Goal: Task Accomplishment & Management: Manage account settings

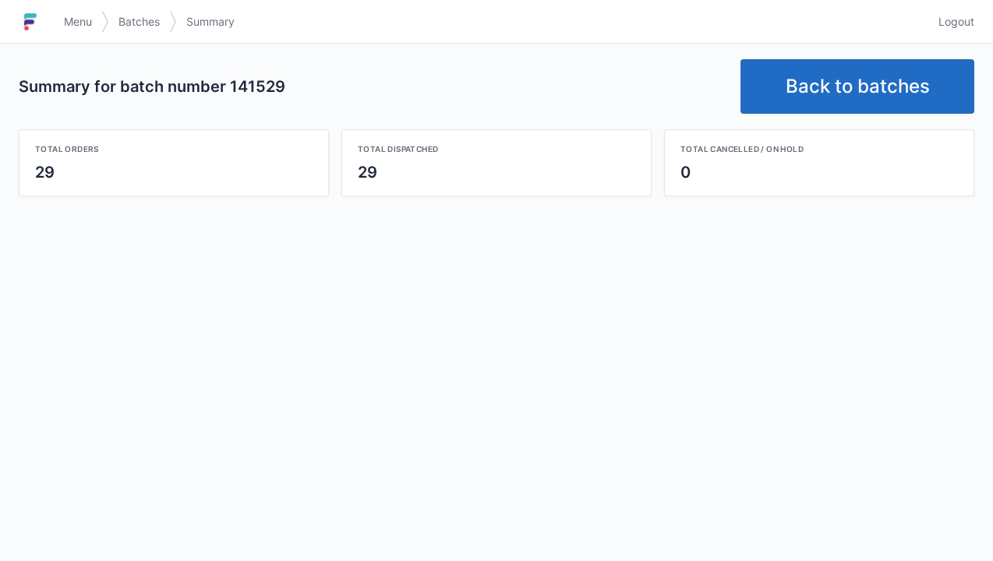
click at [860, 119] on div "Total orders 29 Total dispatched 29 Total cancelled / on hold 0" at bounding box center [496, 156] width 968 height 79
click at [835, 76] on link "Back to batches" at bounding box center [857, 86] width 234 height 55
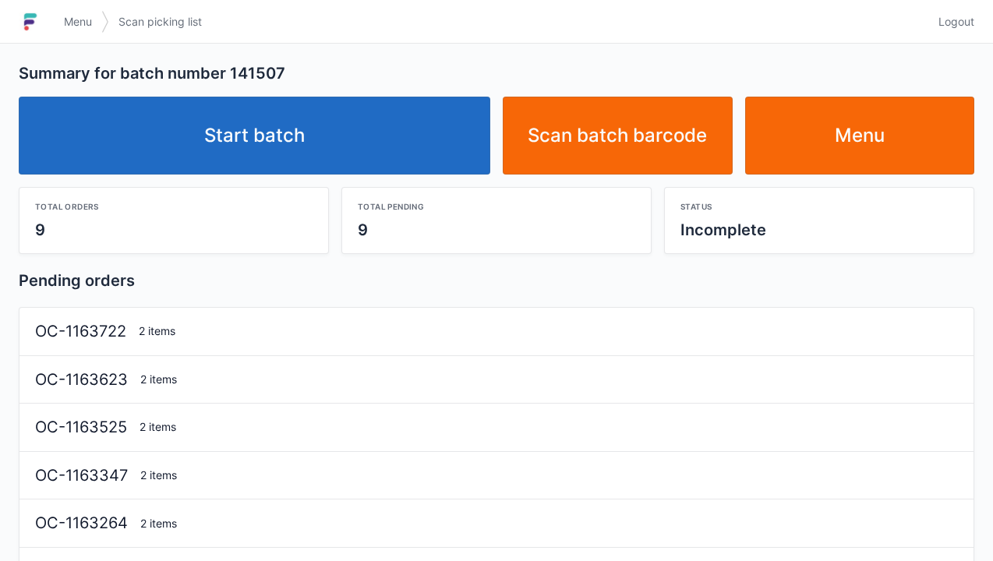
click at [310, 159] on link "Start batch" at bounding box center [254, 136] width 471 height 78
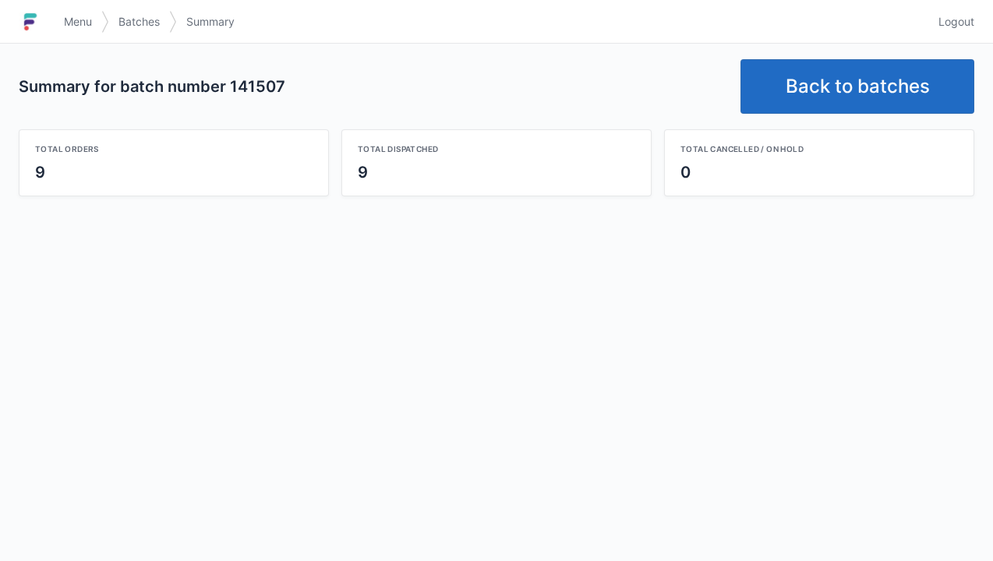
click at [841, 91] on link "Back to batches" at bounding box center [857, 86] width 234 height 55
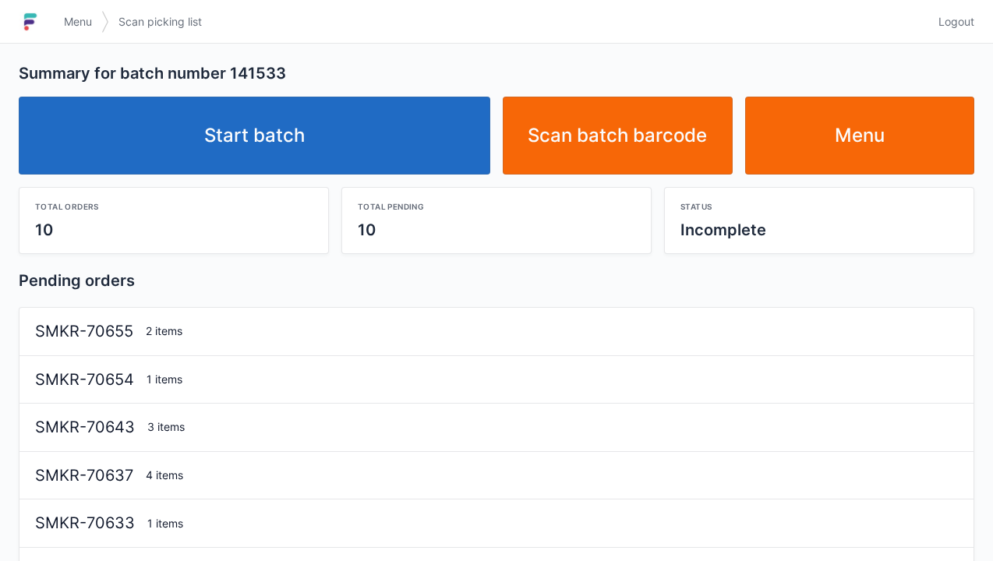
click at [282, 109] on link "Start batch" at bounding box center [254, 136] width 471 height 78
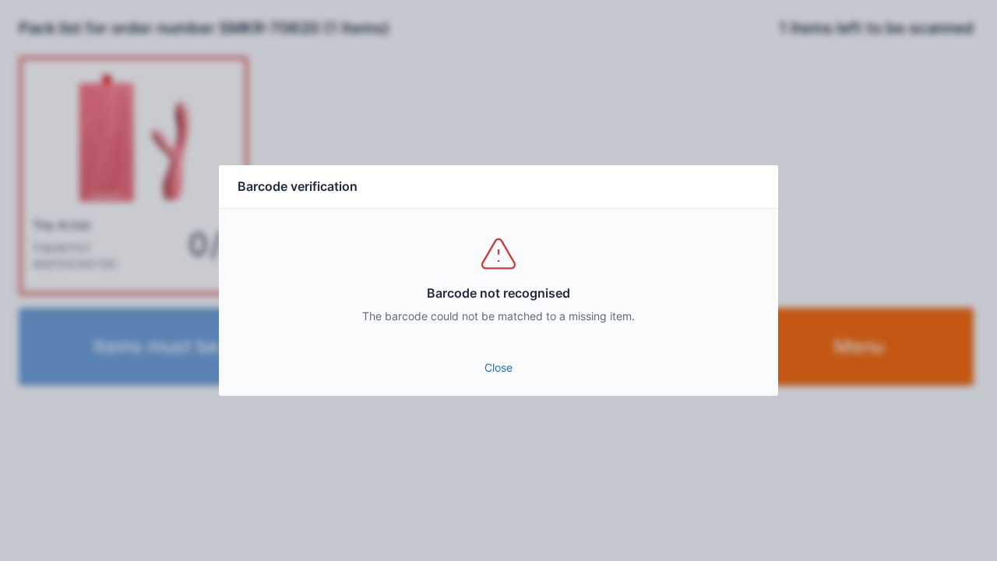
click at [489, 366] on link "Close" at bounding box center [498, 368] width 534 height 28
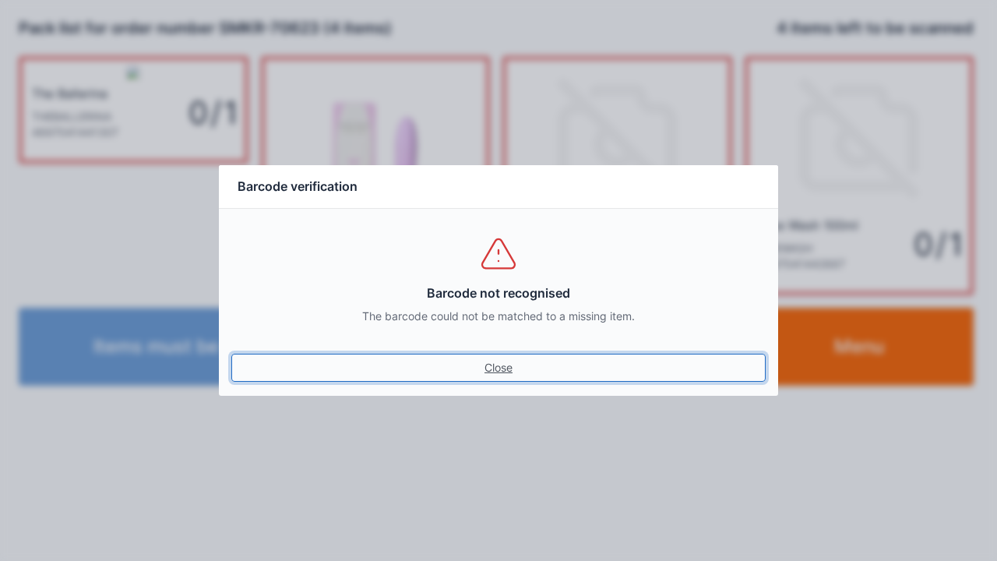
click at [480, 372] on link "Close" at bounding box center [498, 368] width 534 height 28
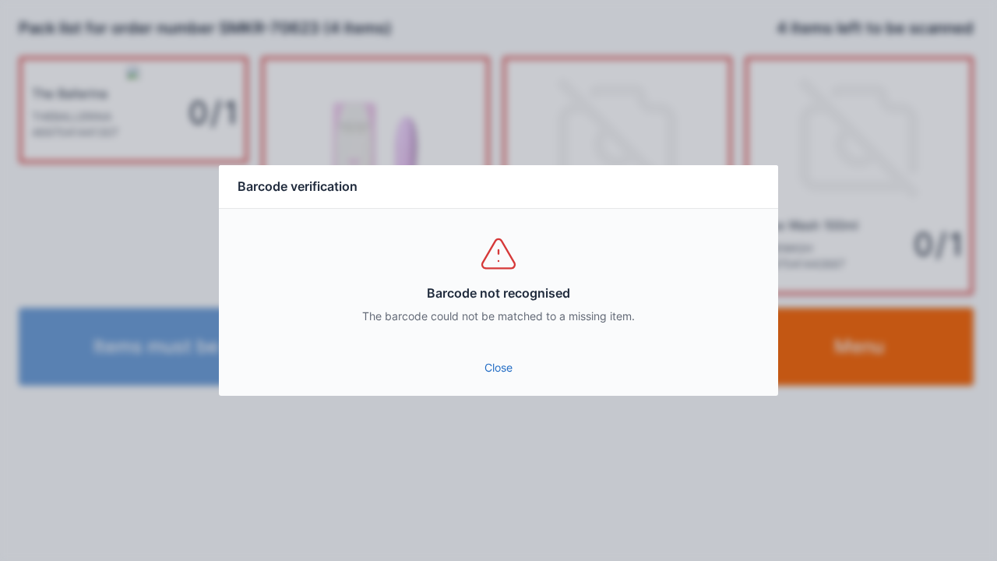
click at [503, 368] on link "Close" at bounding box center [498, 368] width 534 height 28
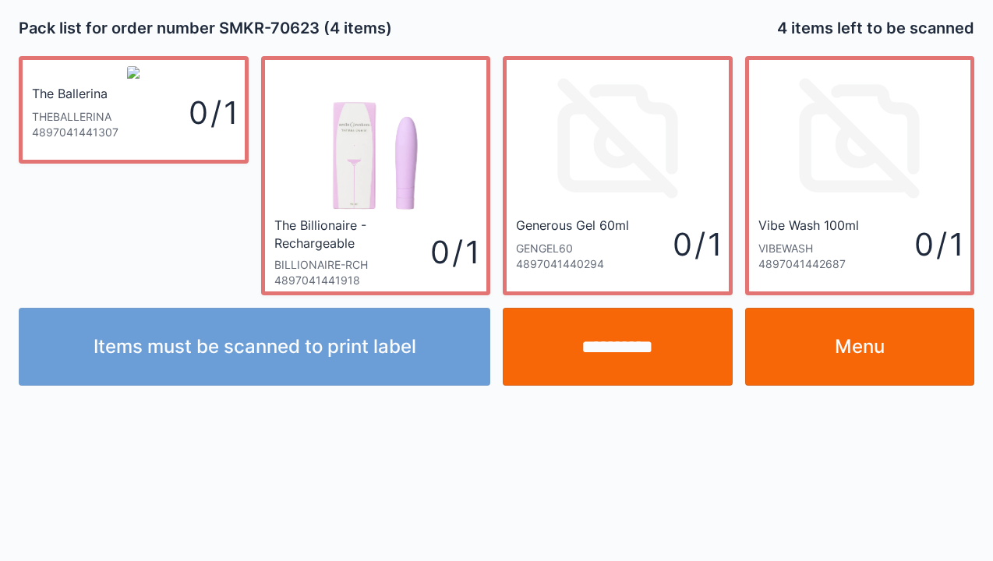
click at [630, 367] on input "**********" at bounding box center [618, 347] width 230 height 78
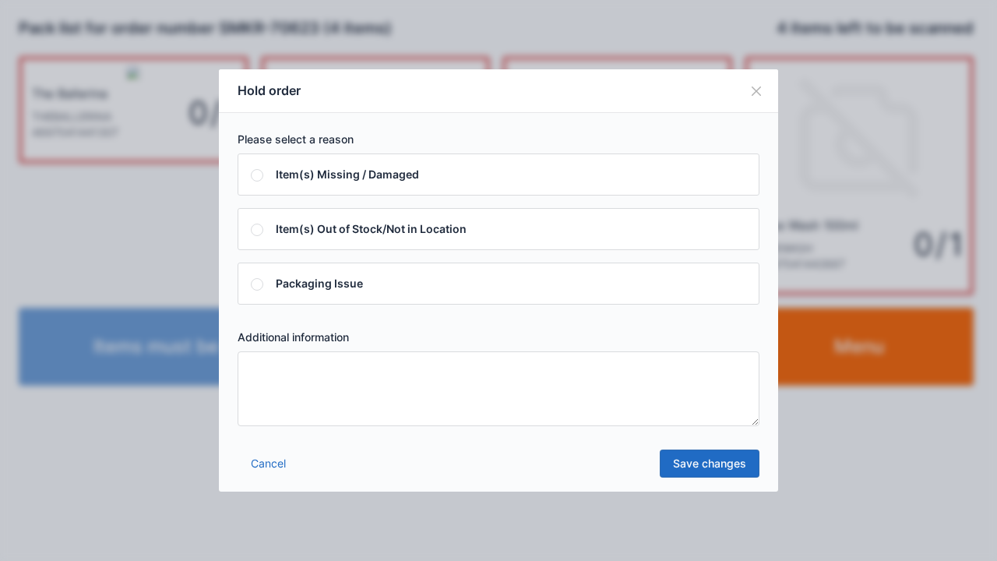
click at [840, 482] on div "Hold order Please select a reason Item(s) Missing / Damaged Item(s) Out of Stoc…" at bounding box center [498, 280] width 997 height 561
click at [265, 475] on link "Cancel" at bounding box center [269, 464] width 62 height 28
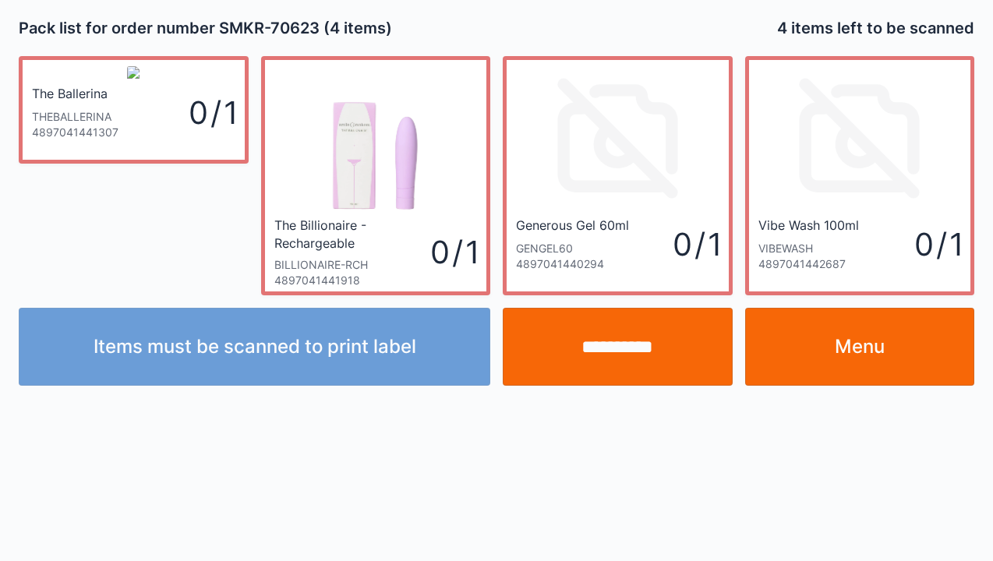
click at [632, 355] on input "**********" at bounding box center [618, 347] width 230 height 78
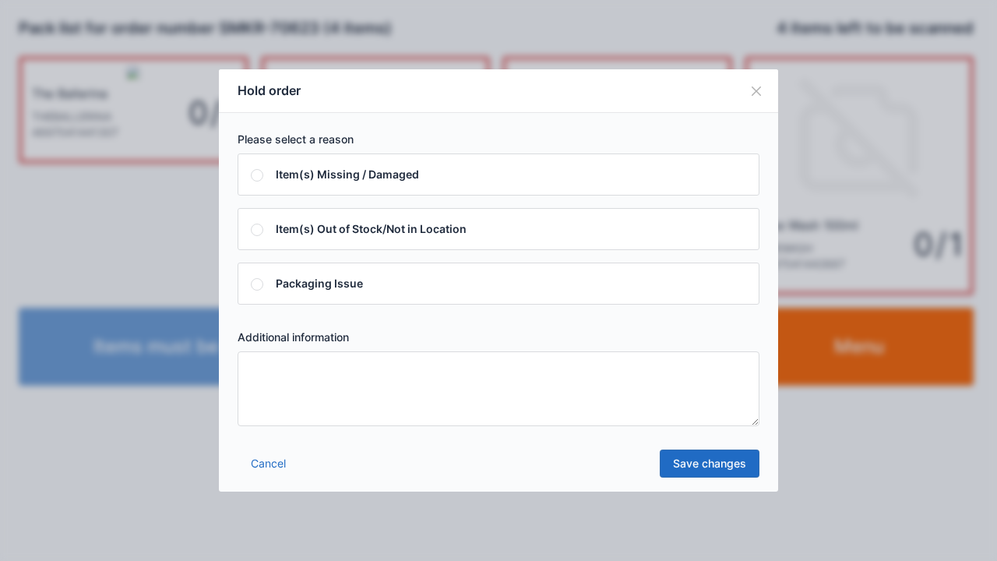
click at [263, 369] on textarea at bounding box center [499, 388] width 522 height 75
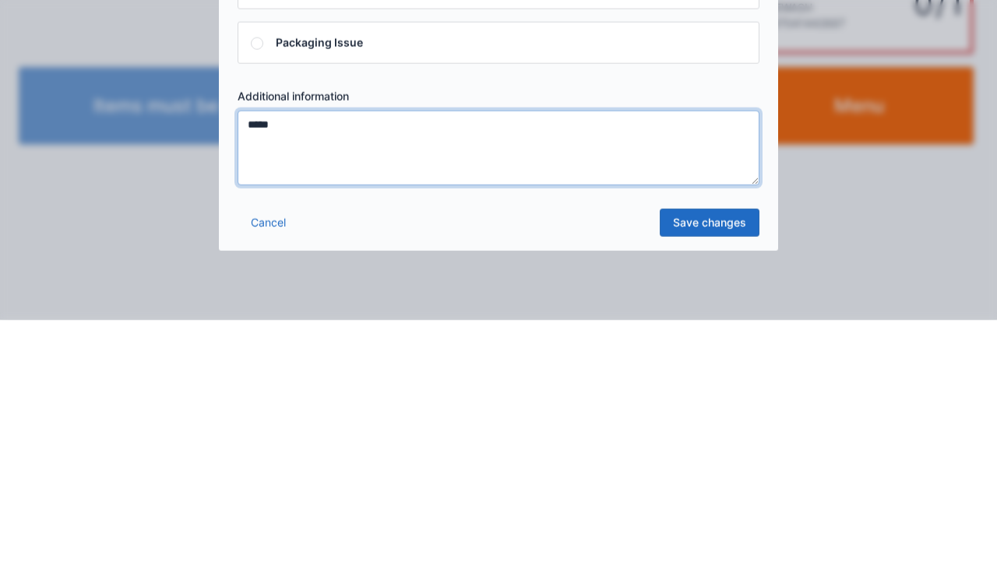
type textarea "*****"
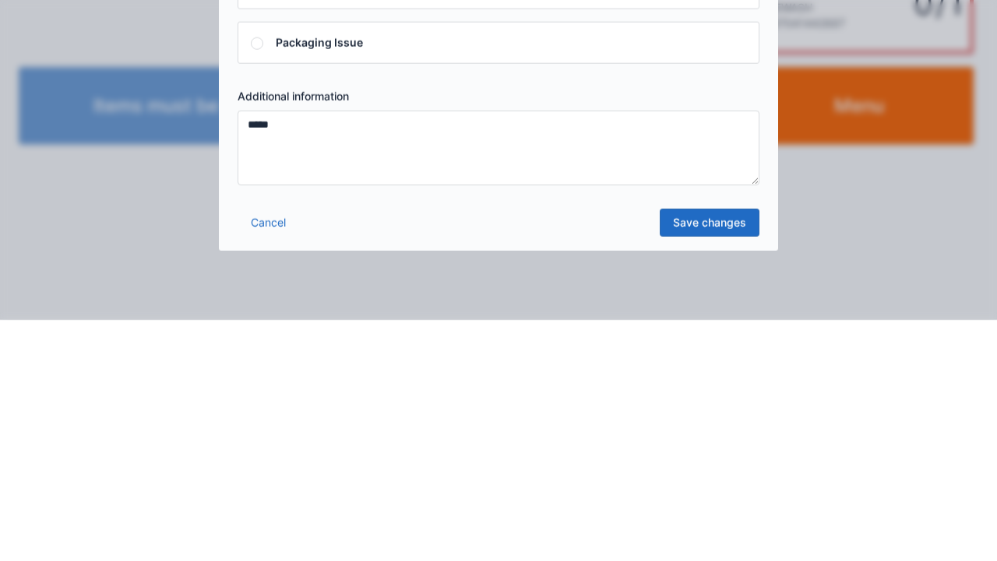
click at [723, 486] on div "Cancel Save changes" at bounding box center [498, 468] width 559 height 47
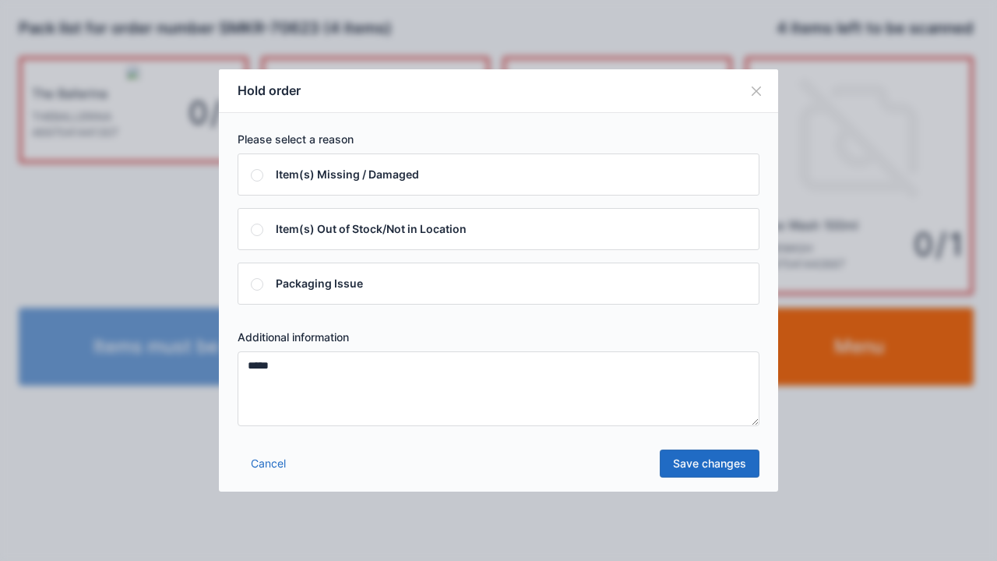
click at [719, 475] on link "Save changes" at bounding box center [710, 464] width 100 height 28
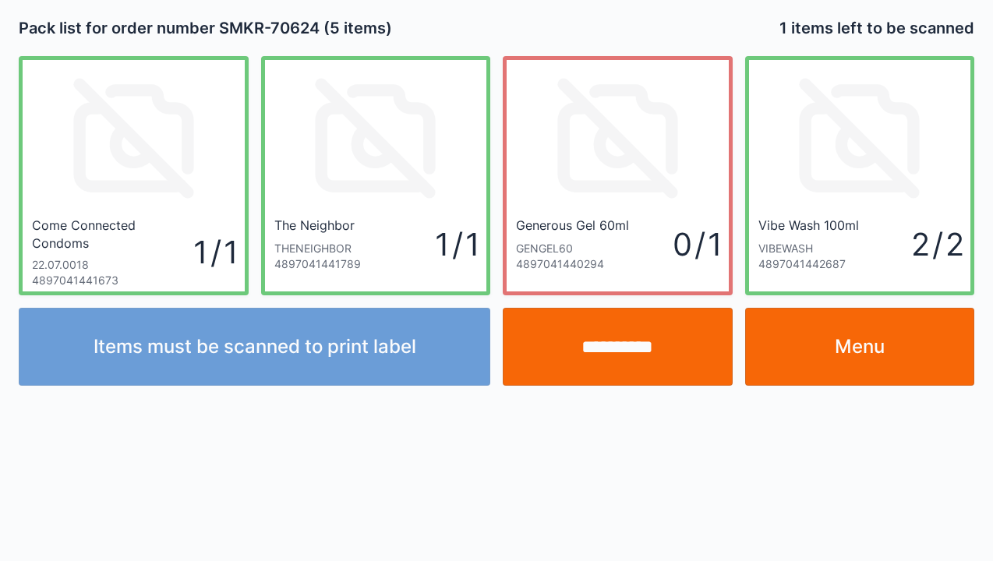
click at [626, 355] on input "**********" at bounding box center [618, 347] width 230 height 78
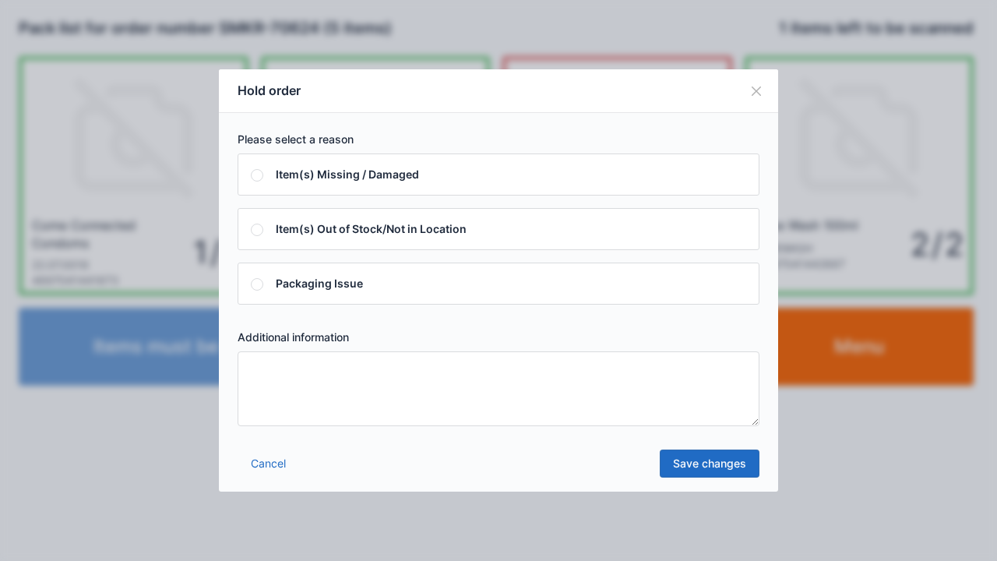
click at [274, 473] on link "Cancel" at bounding box center [269, 464] width 62 height 28
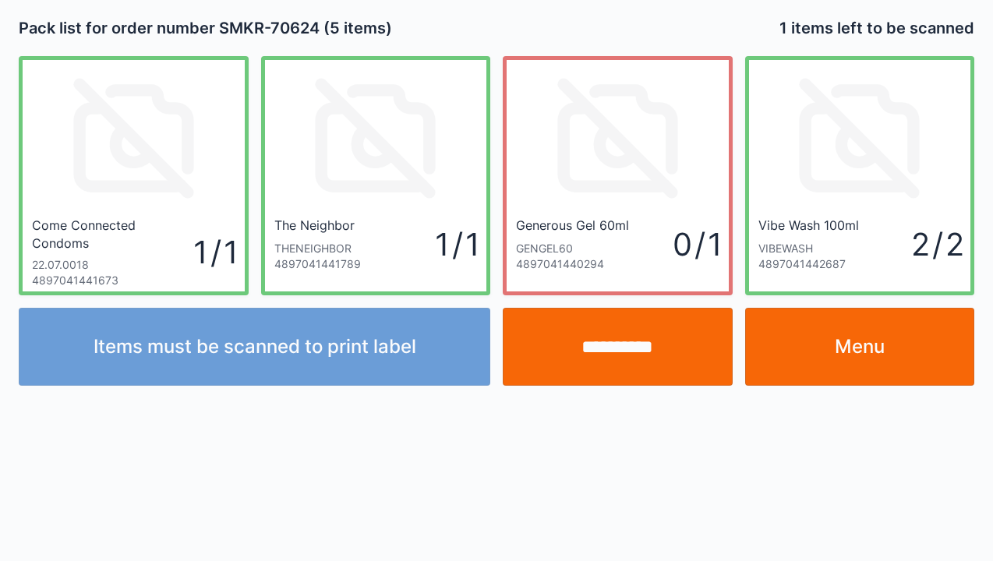
click at [587, 295] on div "**********" at bounding box center [496, 340] width 968 height 90
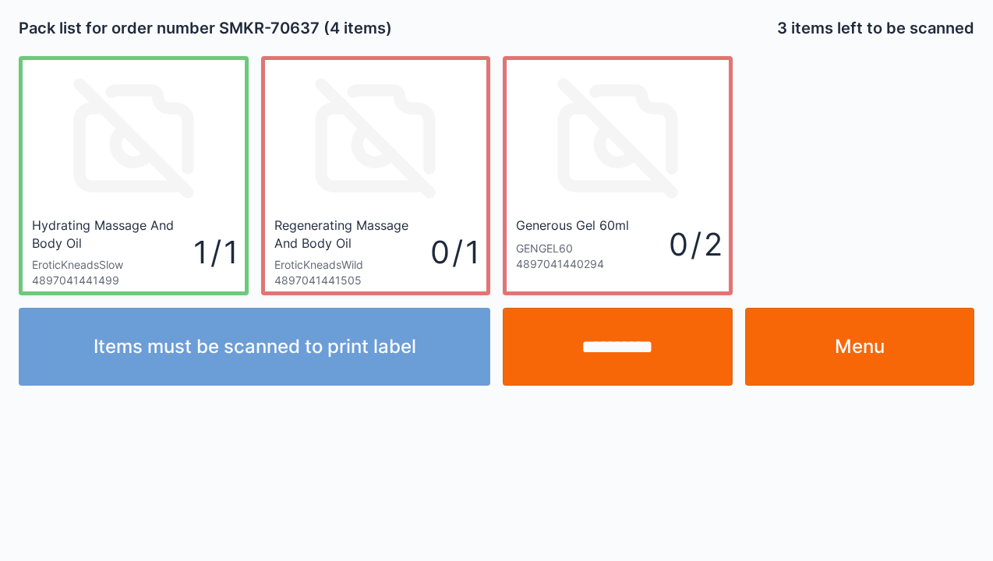
click at [623, 353] on input "**********" at bounding box center [618, 347] width 230 height 78
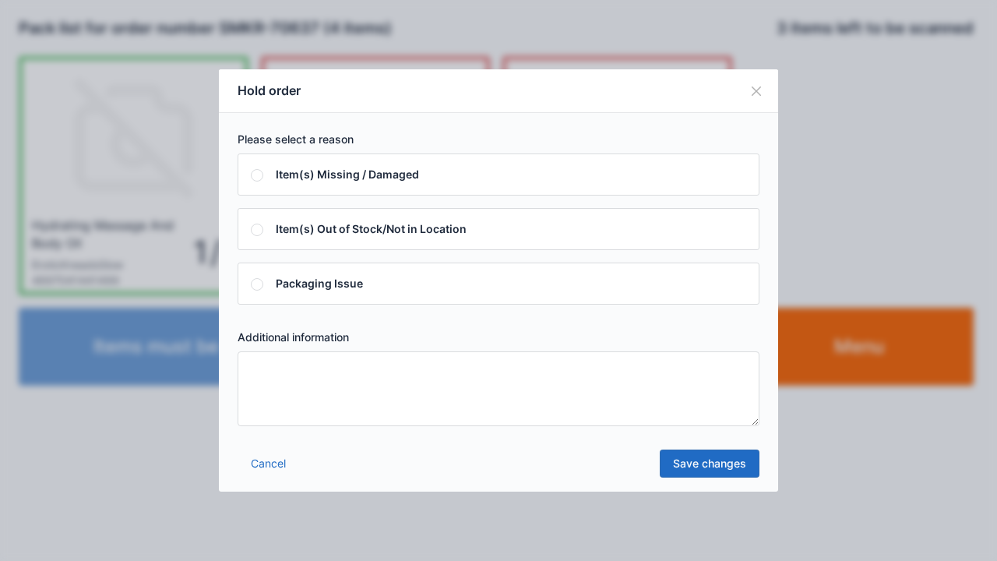
click at [287, 467] on link "Cancel" at bounding box center [269, 464] width 62 height 28
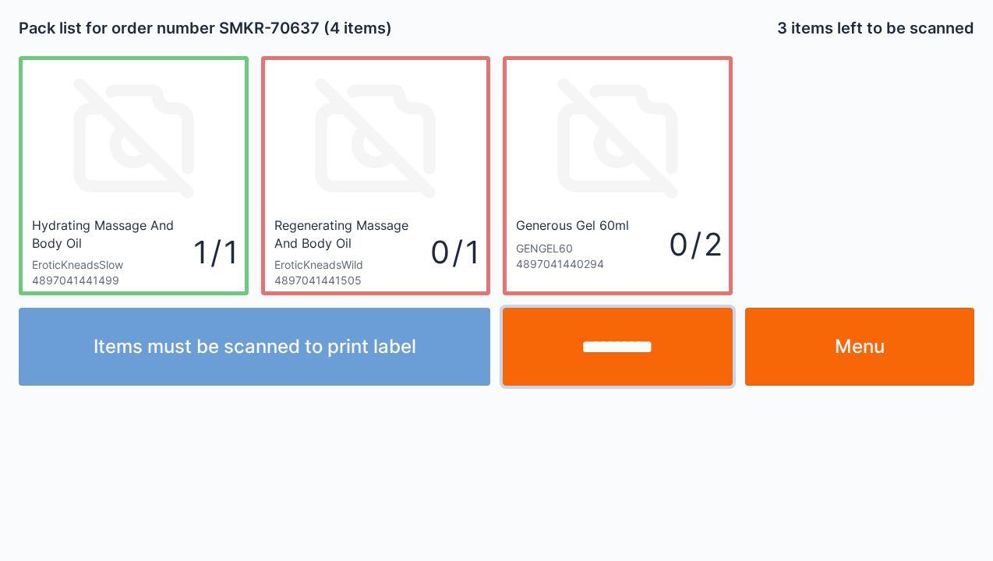
click at [621, 371] on input "**********" at bounding box center [618, 347] width 230 height 78
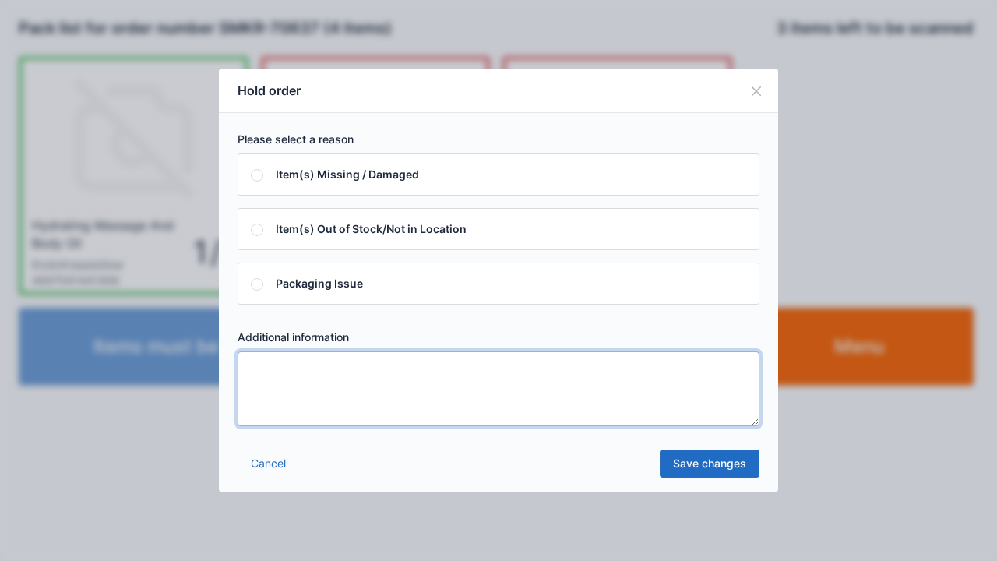
click at [256, 370] on textarea at bounding box center [499, 388] width 522 height 75
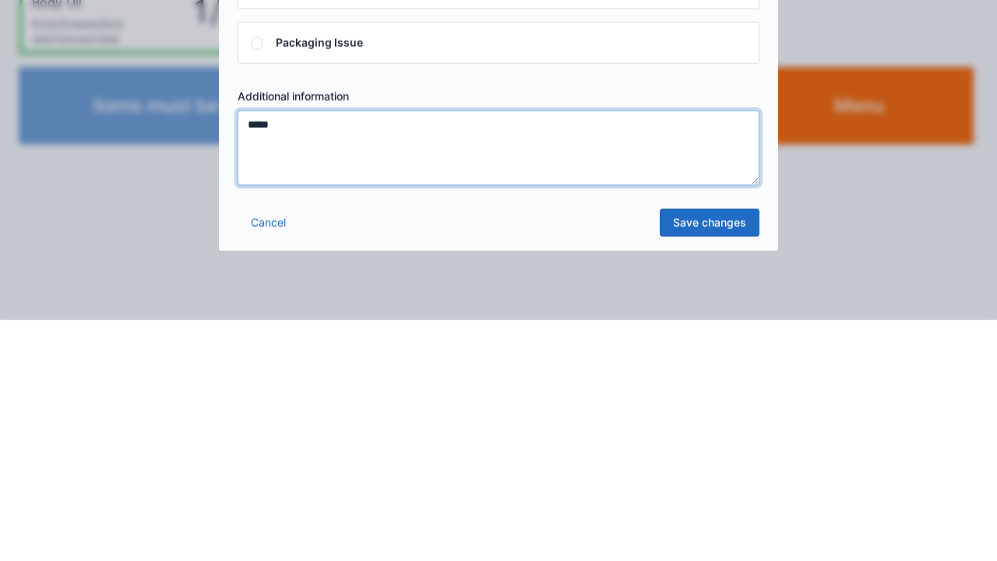
type textarea "*****"
click at [707, 474] on link "Save changes" at bounding box center [710, 464] width 100 height 28
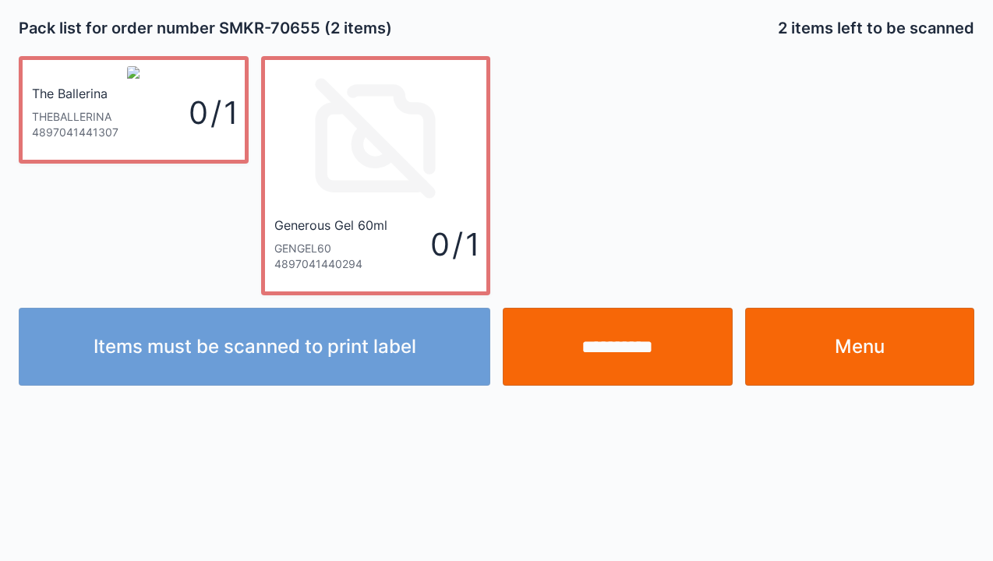
click at [633, 360] on input "**********" at bounding box center [618, 347] width 230 height 78
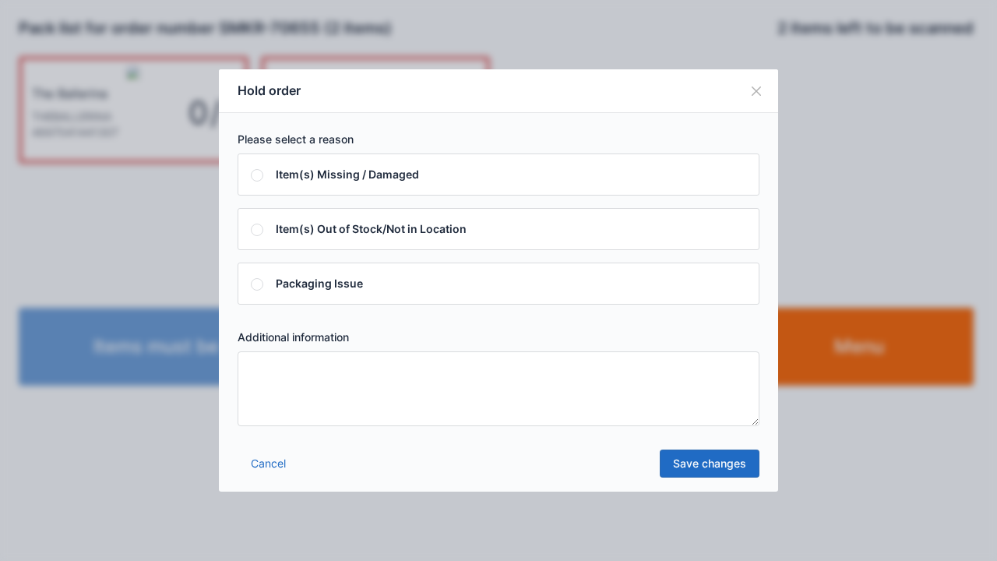
click at [266, 371] on textarea at bounding box center [499, 388] width 522 height 75
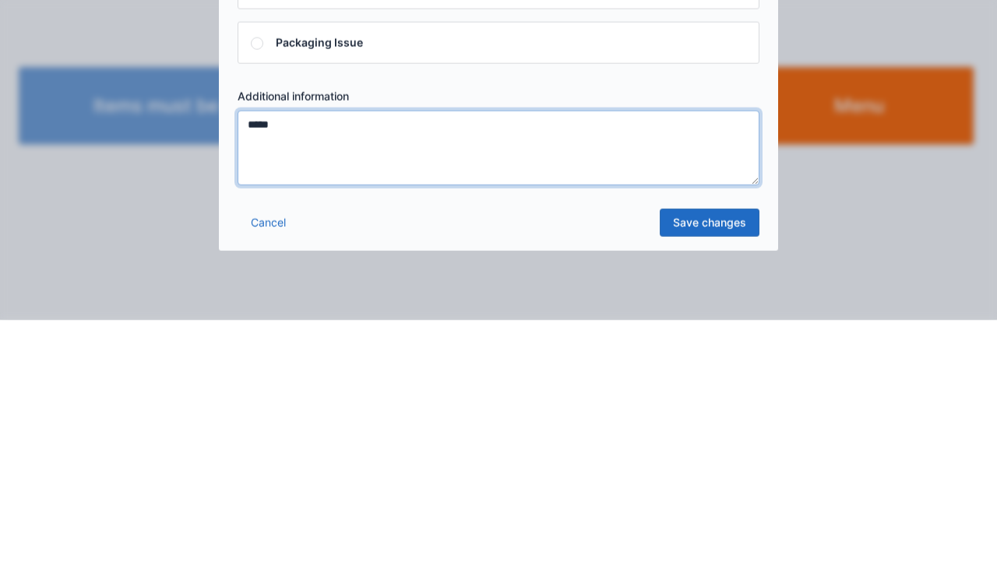
type textarea "*****"
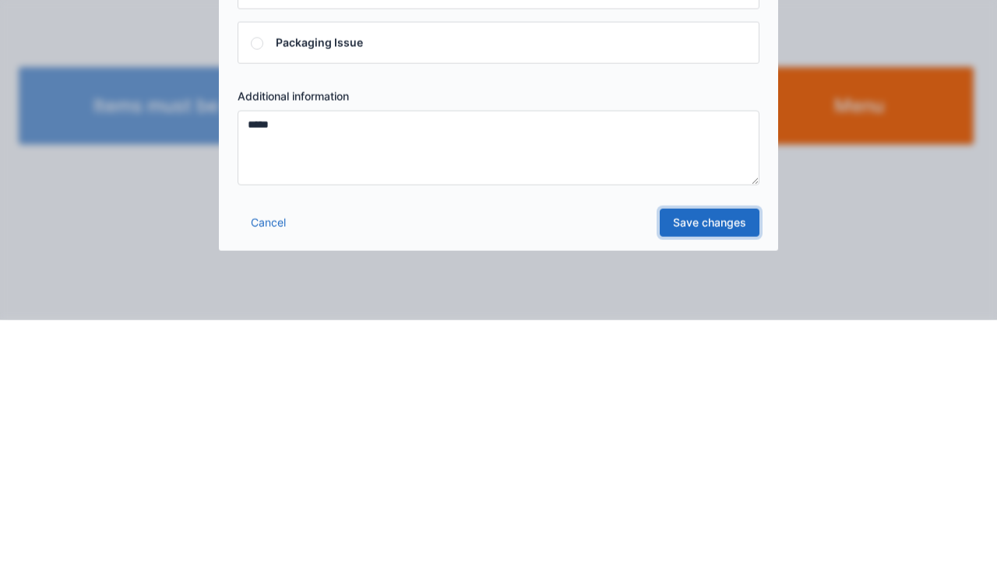
click at [718, 467] on link "Save changes" at bounding box center [710, 464] width 100 height 28
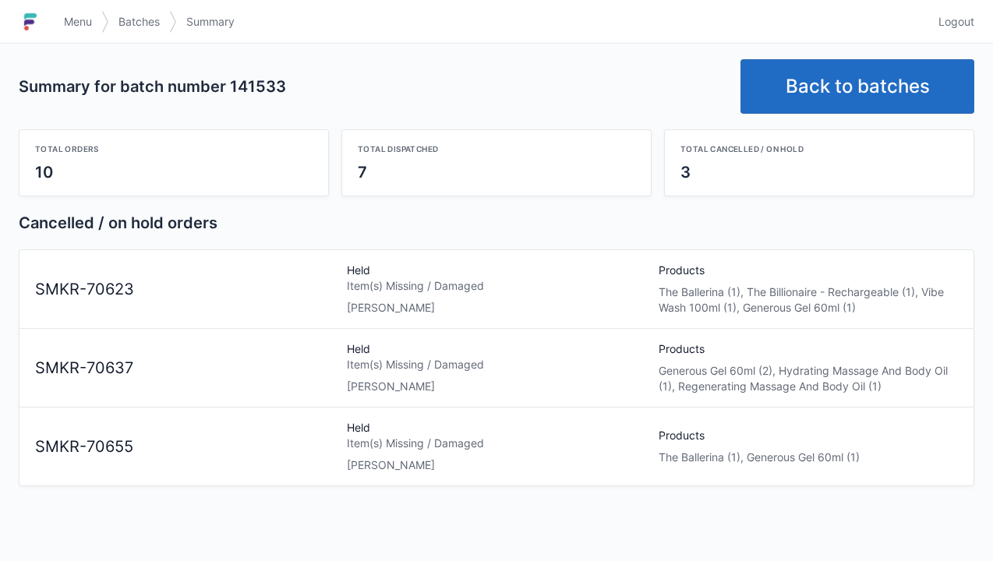
click at [83, 23] on span "Menu" at bounding box center [78, 22] width 28 height 16
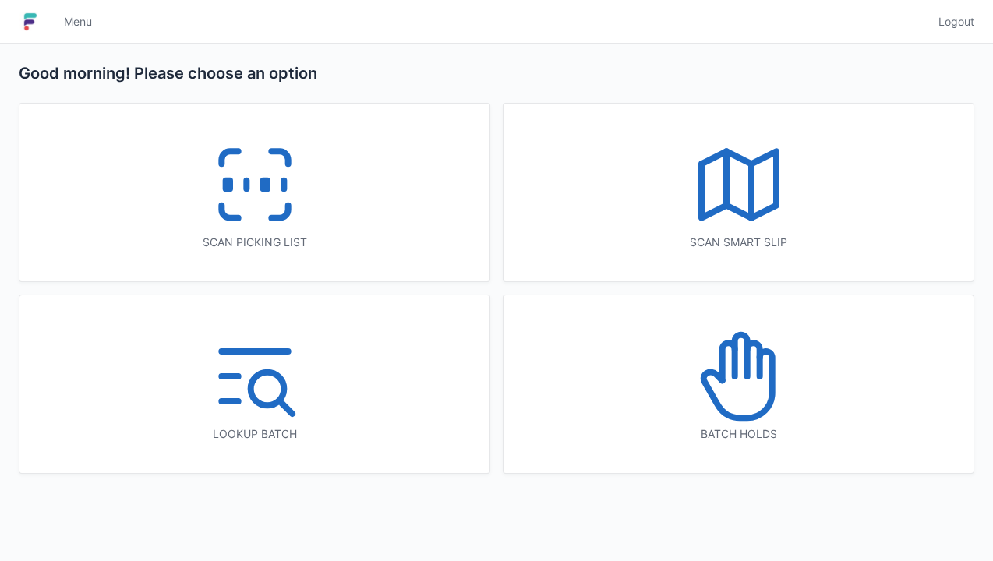
click at [246, 189] on line at bounding box center [246, 185] width 0 height 9
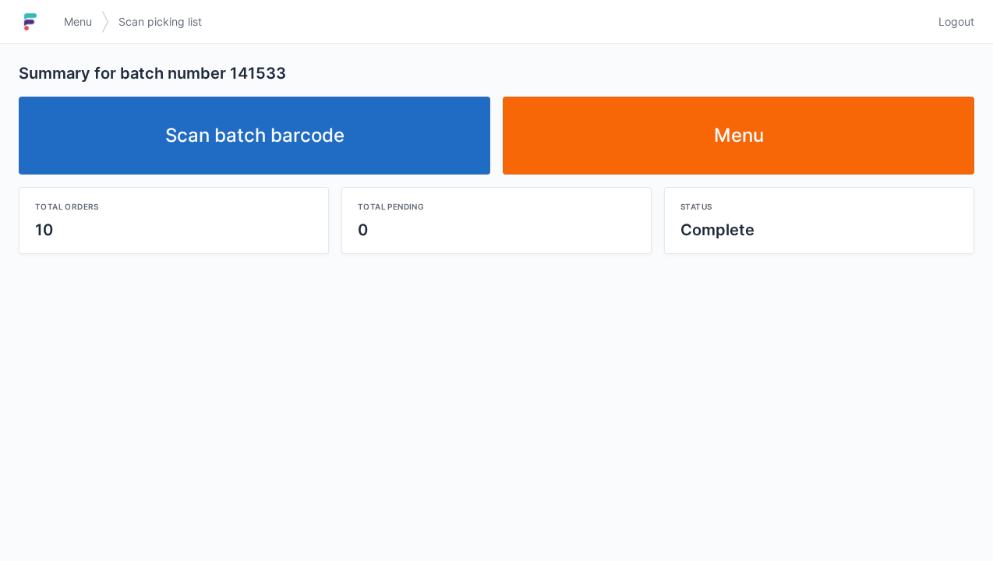
click at [291, 146] on link "Scan batch barcode" at bounding box center [254, 136] width 471 height 78
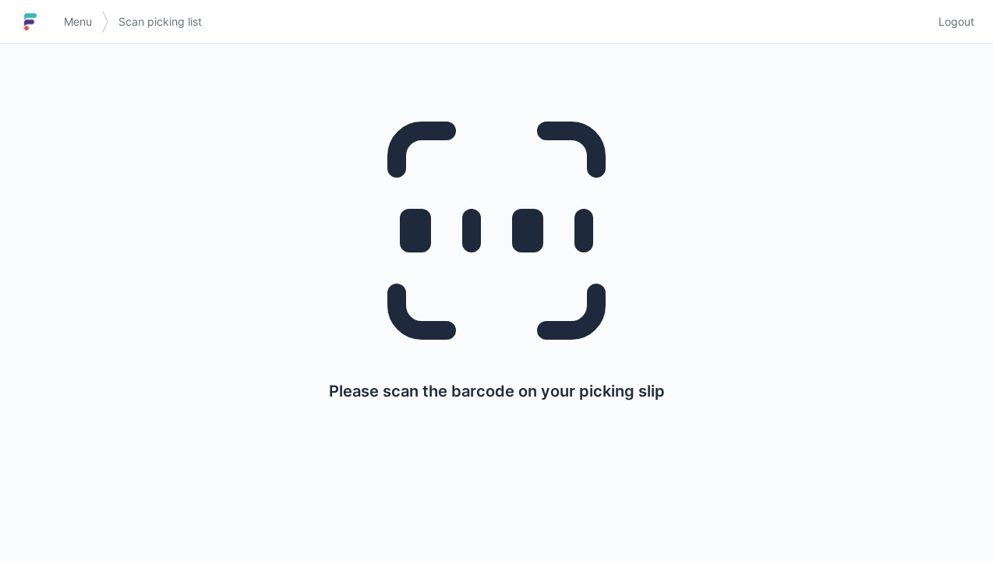
click at [74, 22] on span "Menu" at bounding box center [78, 22] width 28 height 16
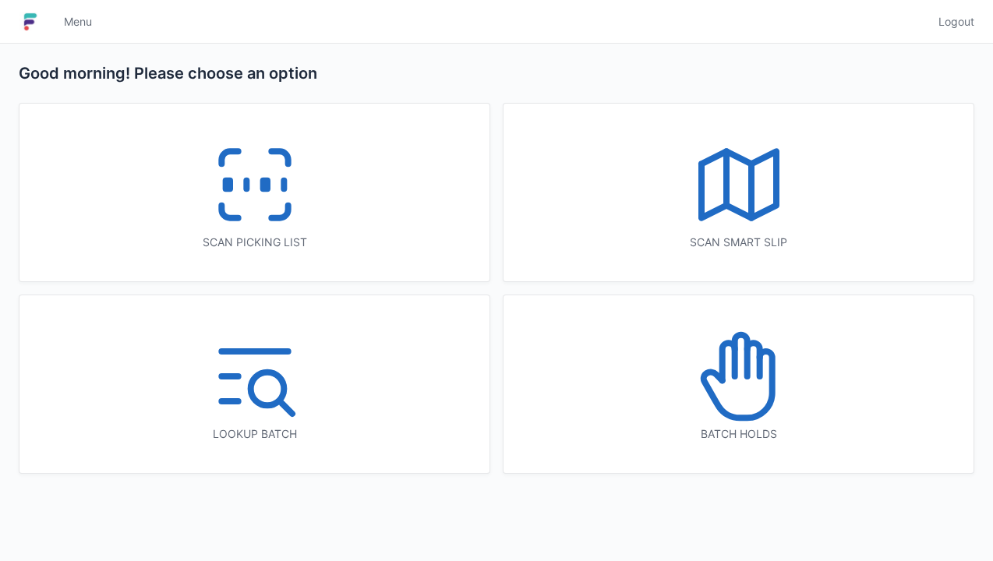
click at [748, 402] on icon at bounding box center [739, 376] width 100 height 100
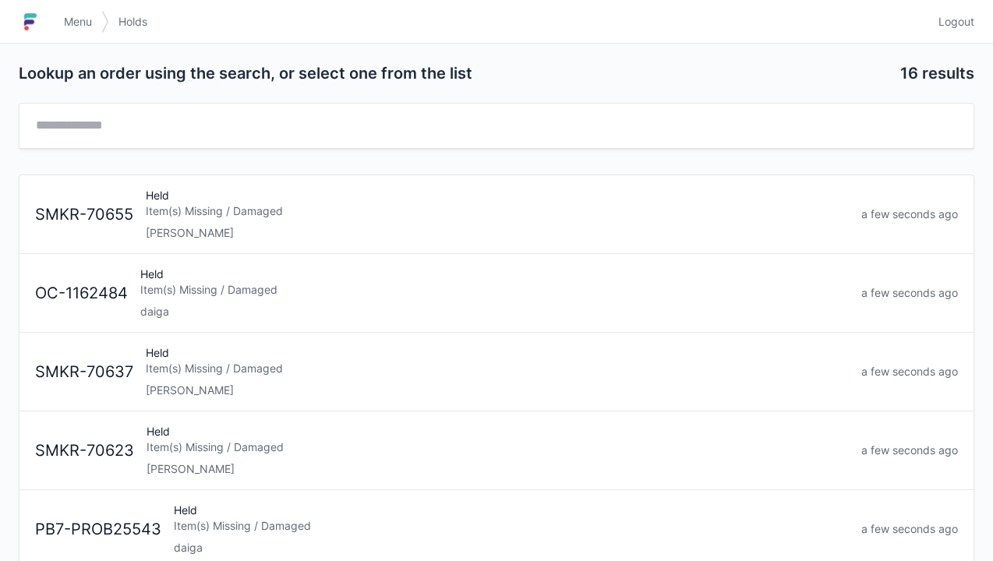
click at [257, 228] on div "[PERSON_NAME]" at bounding box center [497, 233] width 703 height 16
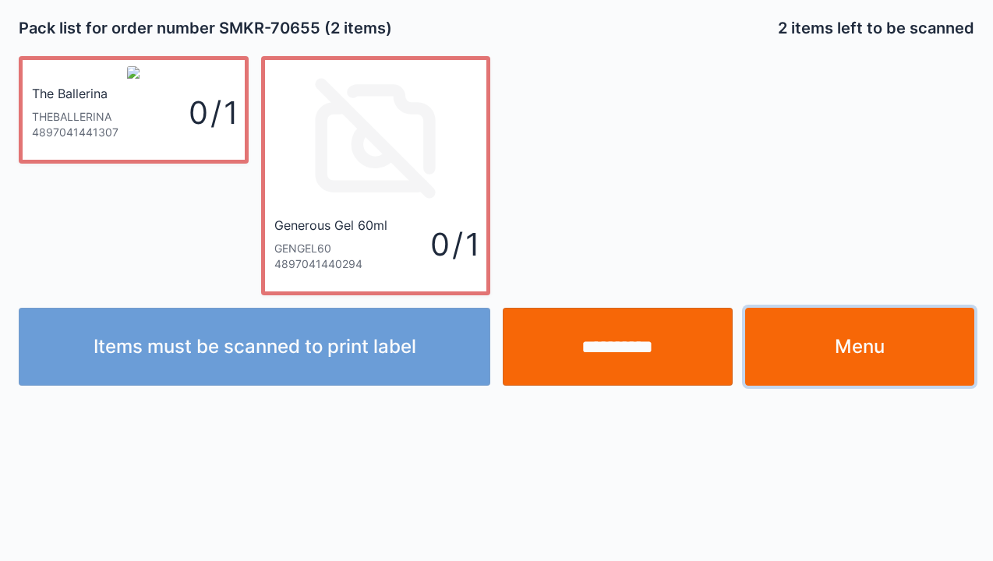
click at [865, 348] on link "Menu" at bounding box center [860, 347] width 230 height 78
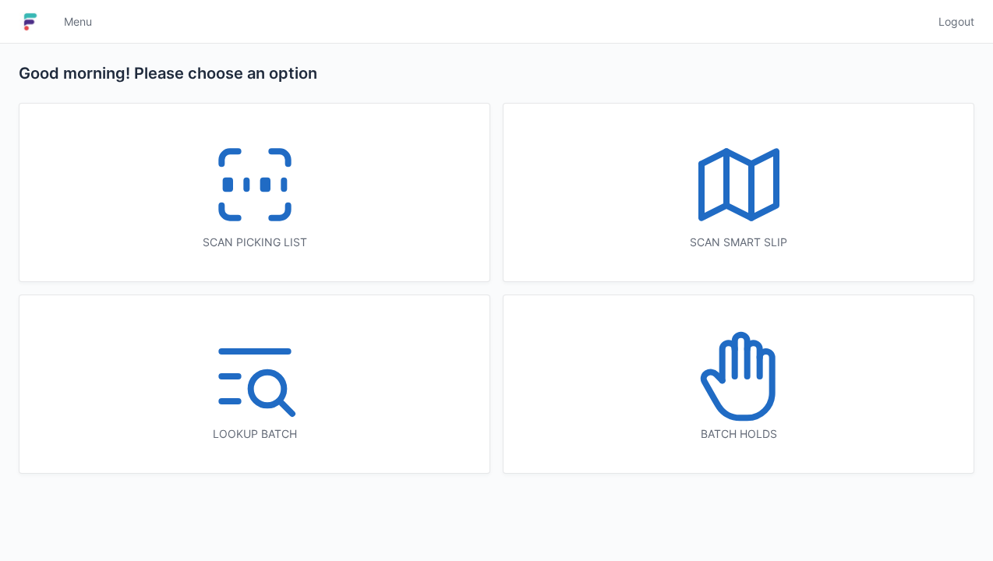
click at [264, 189] on rect at bounding box center [265, 185] width 4 height 9
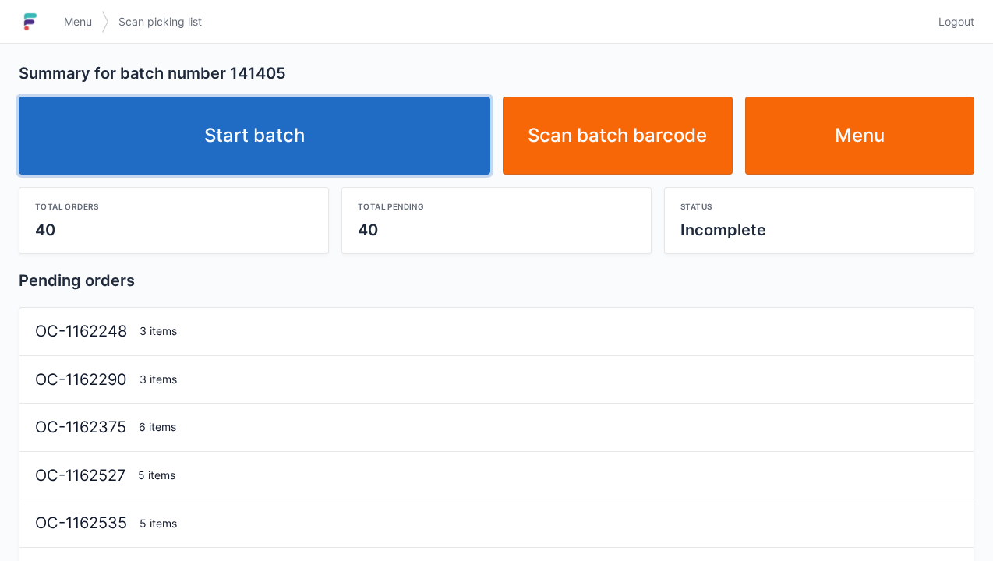
click at [284, 157] on link "Start batch" at bounding box center [254, 136] width 471 height 78
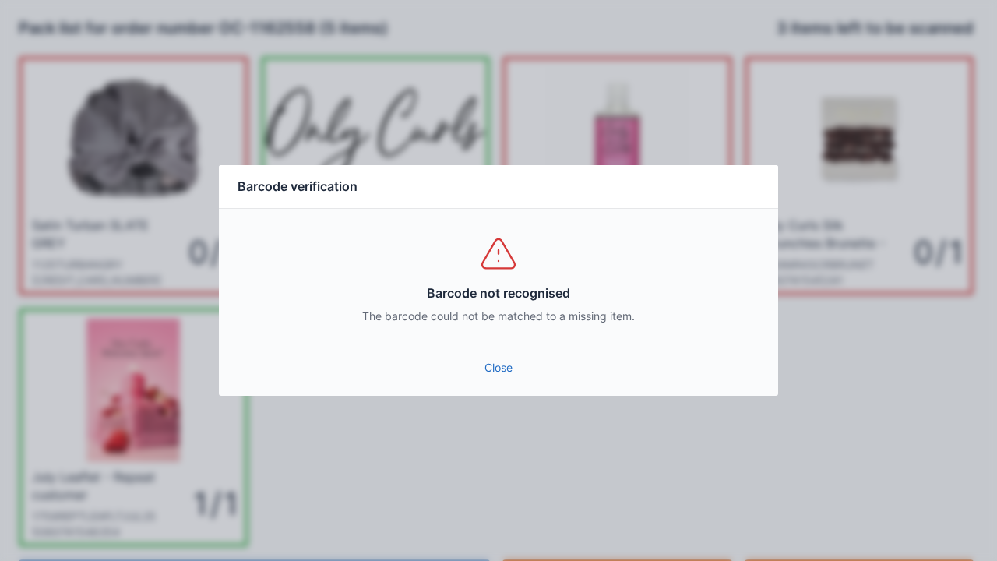
click at [498, 375] on link "Close" at bounding box center [498, 368] width 534 height 28
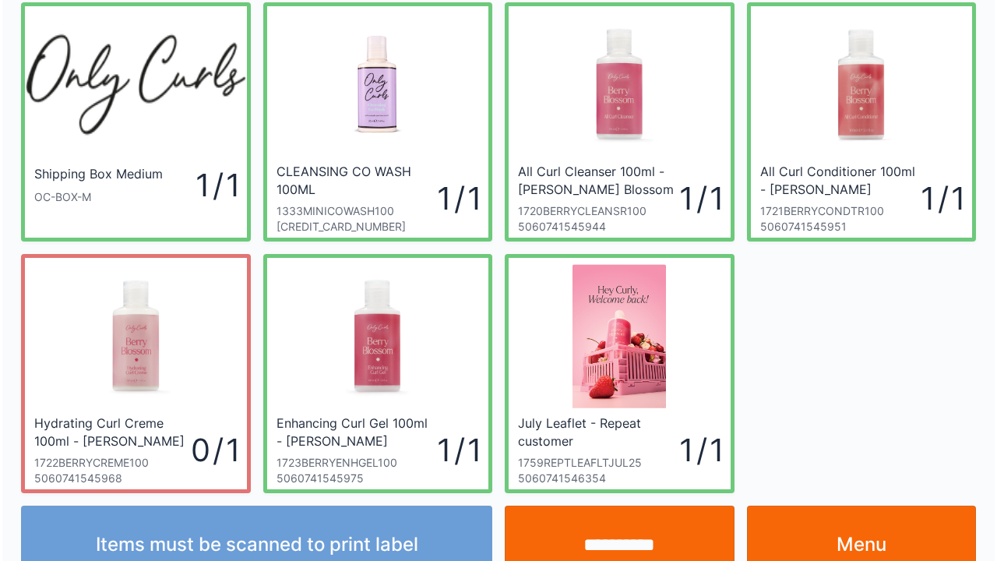
scroll to position [90, 0]
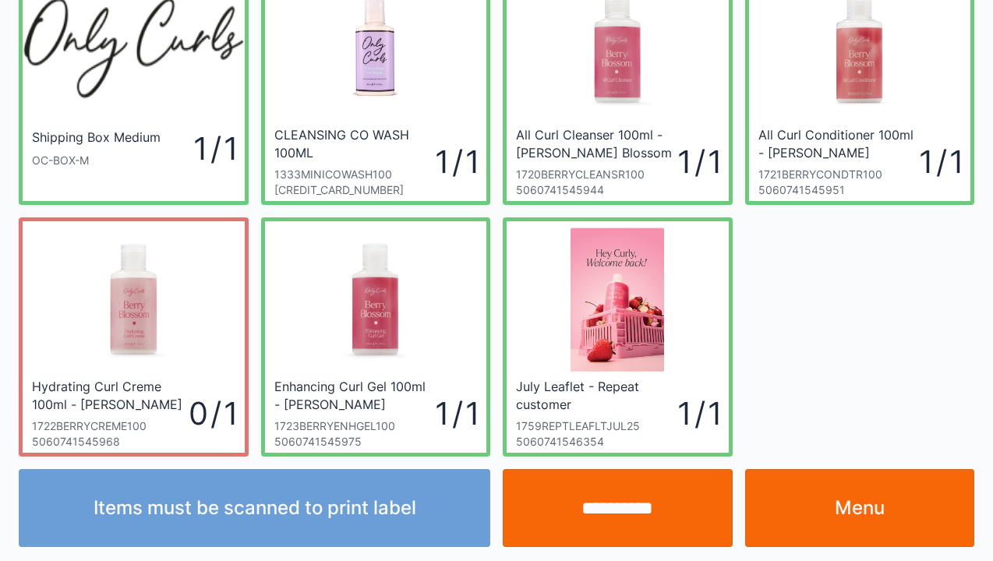
click at [616, 527] on input "**********" at bounding box center [618, 508] width 230 height 78
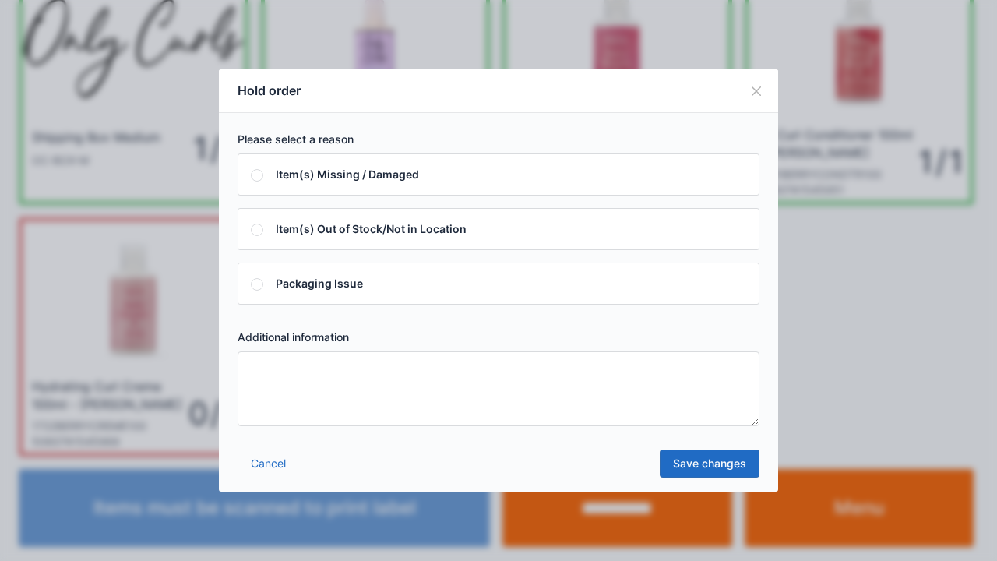
click at [266, 365] on textarea at bounding box center [499, 388] width 522 height 75
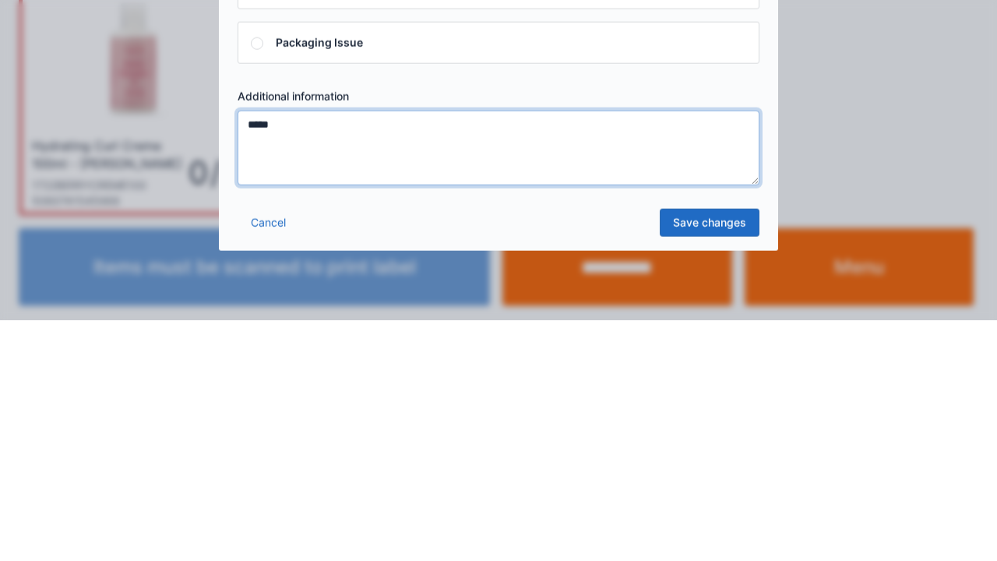
type textarea "*****"
click at [710, 475] on link "Save changes" at bounding box center [710, 464] width 100 height 28
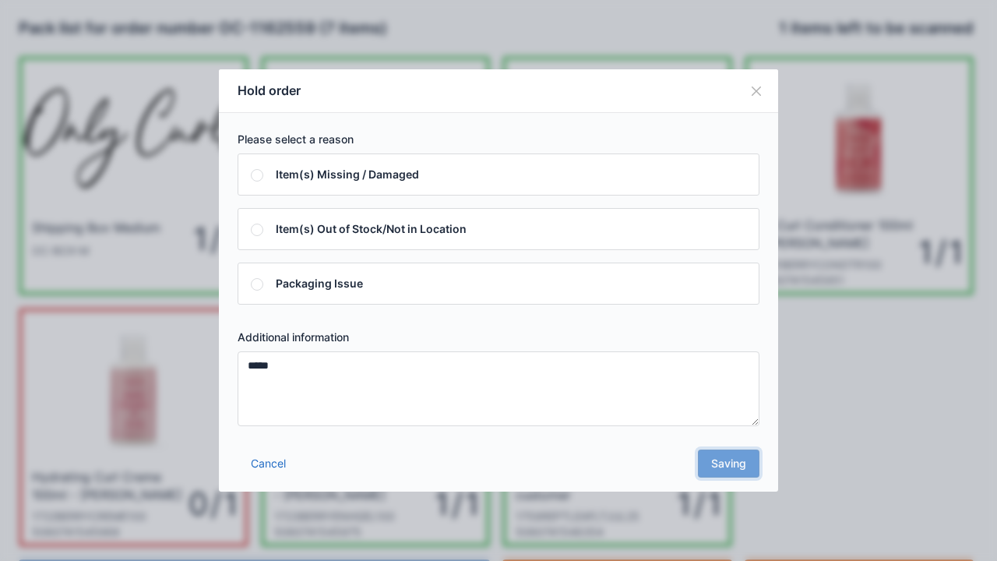
click at [737, 483] on div "Cancel Saving" at bounding box center [498, 468] width 559 height 47
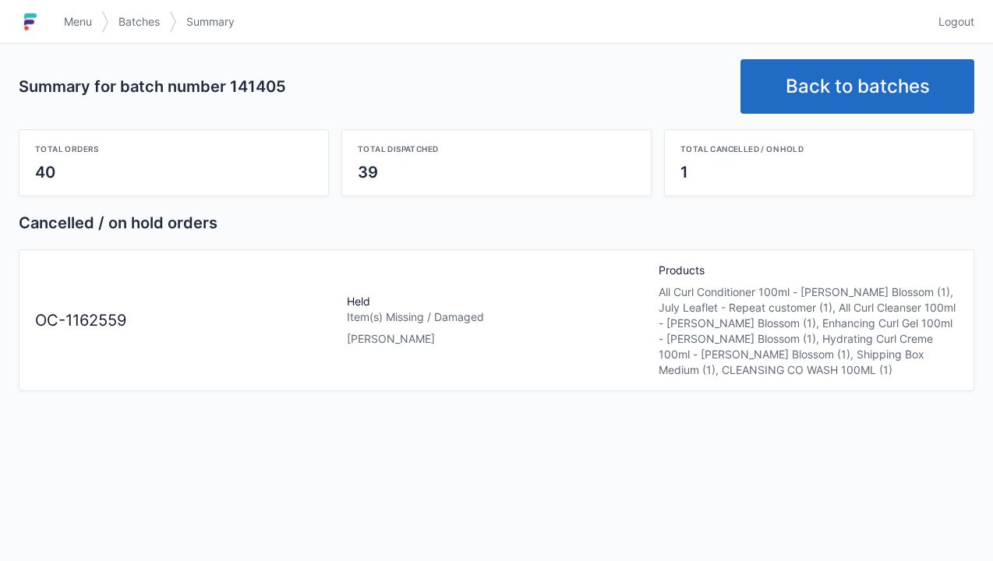
click at [82, 27] on span "Menu" at bounding box center [78, 22] width 28 height 16
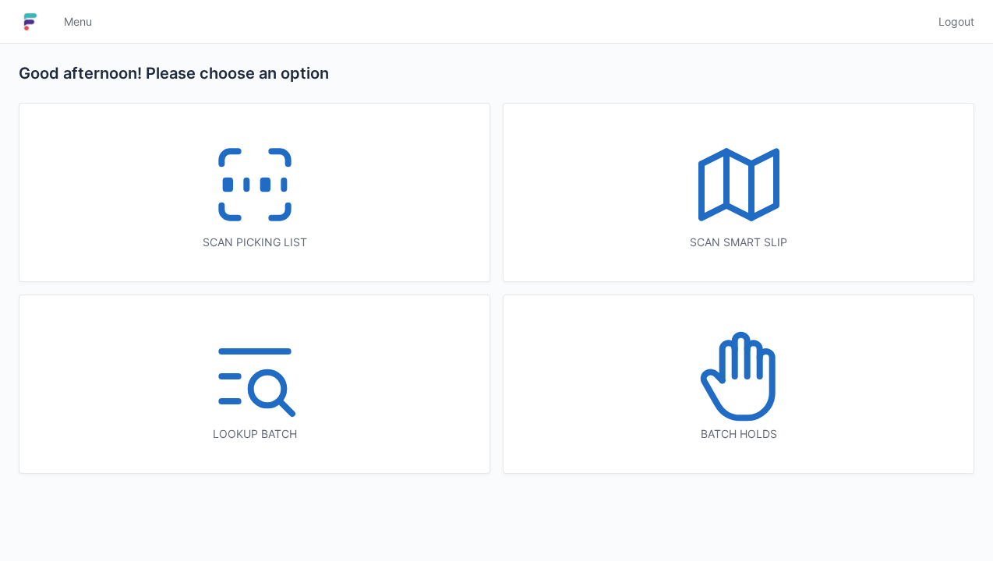
click at [263, 189] on rect at bounding box center [265, 185] width 4 height 9
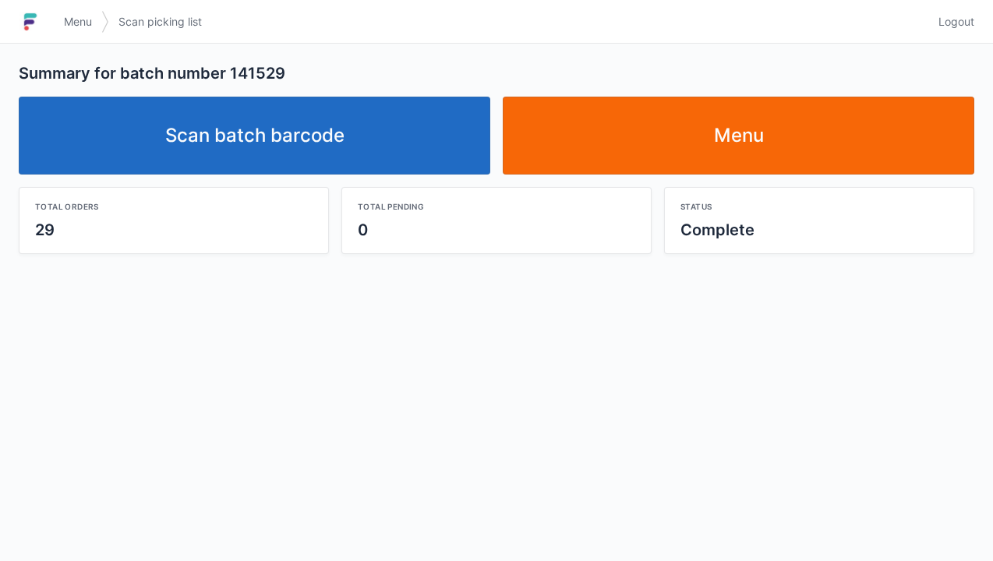
click at [327, 146] on link "Scan batch barcode" at bounding box center [254, 136] width 471 height 78
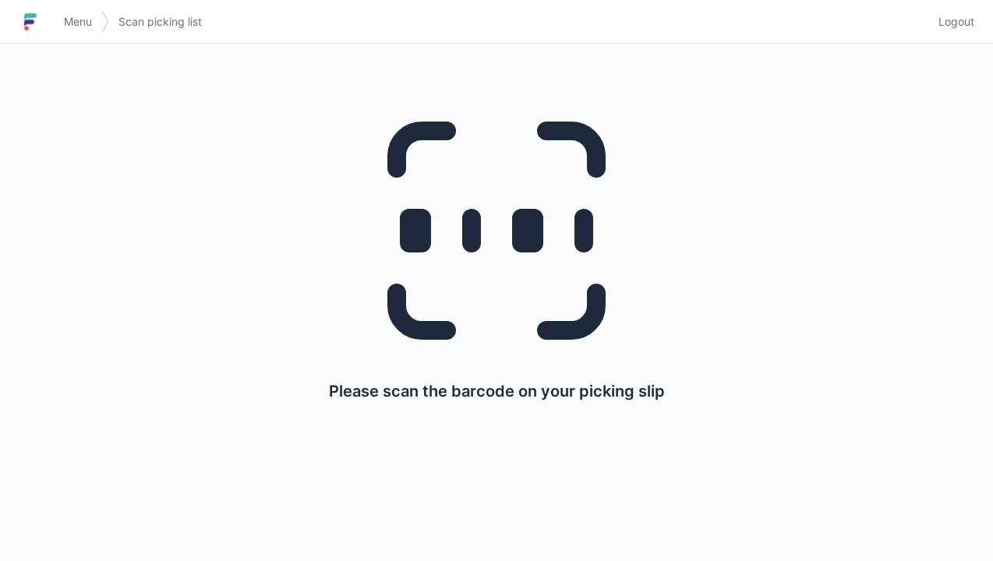
click at [84, 23] on span "Menu" at bounding box center [78, 22] width 28 height 16
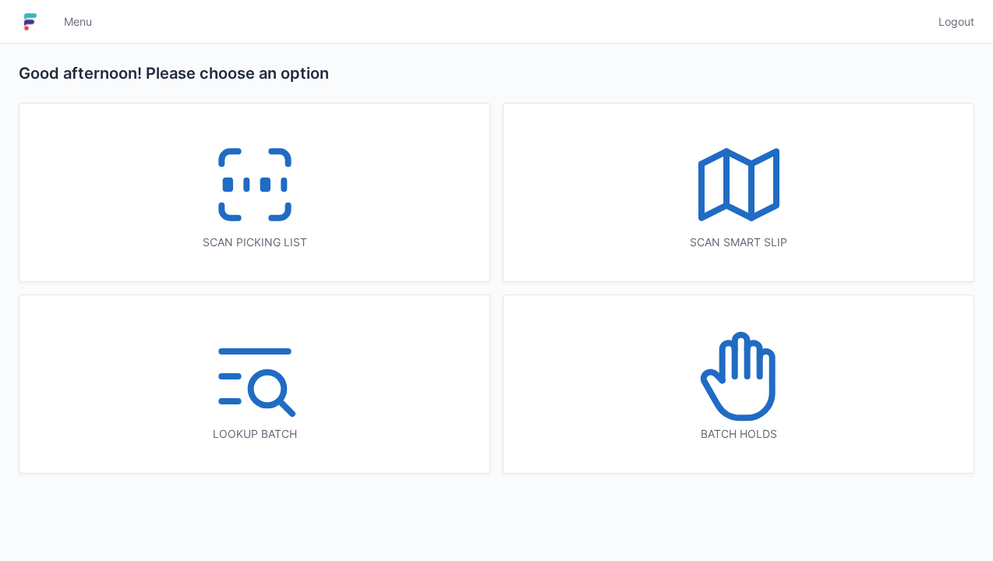
click at [759, 415] on icon at bounding box center [737, 384] width 69 height 66
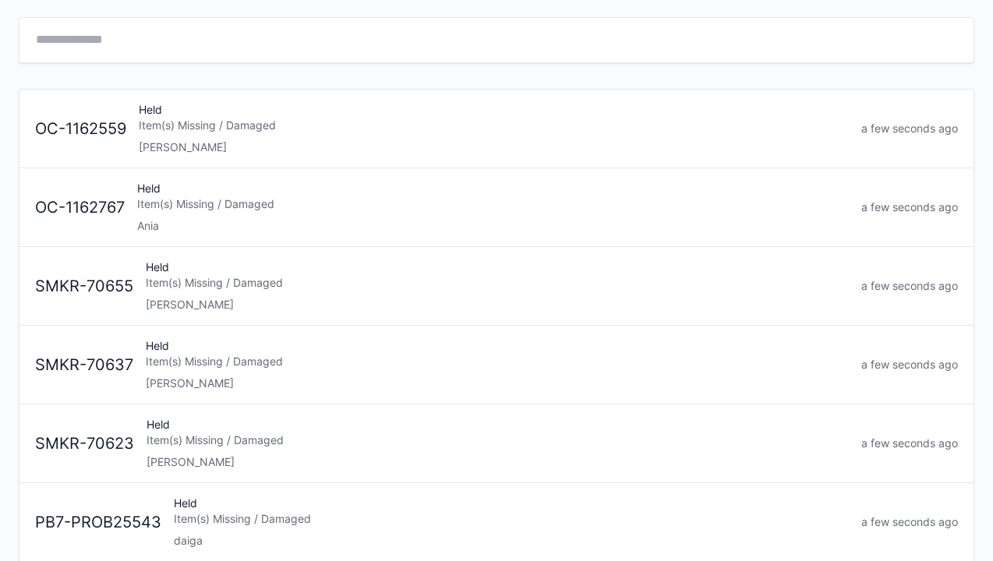
scroll to position [83, 0]
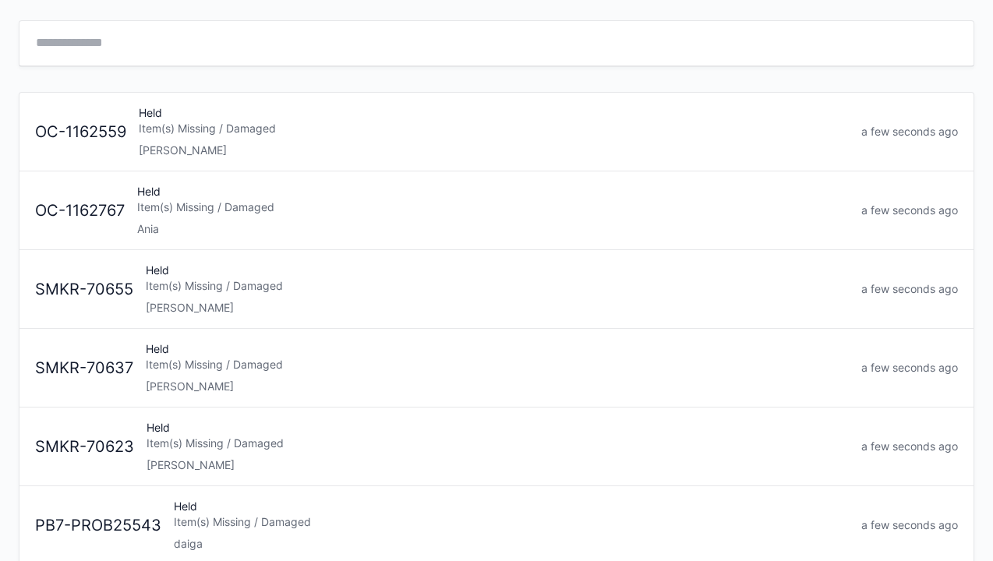
click at [265, 457] on div "Elena" at bounding box center [497, 465] width 702 height 16
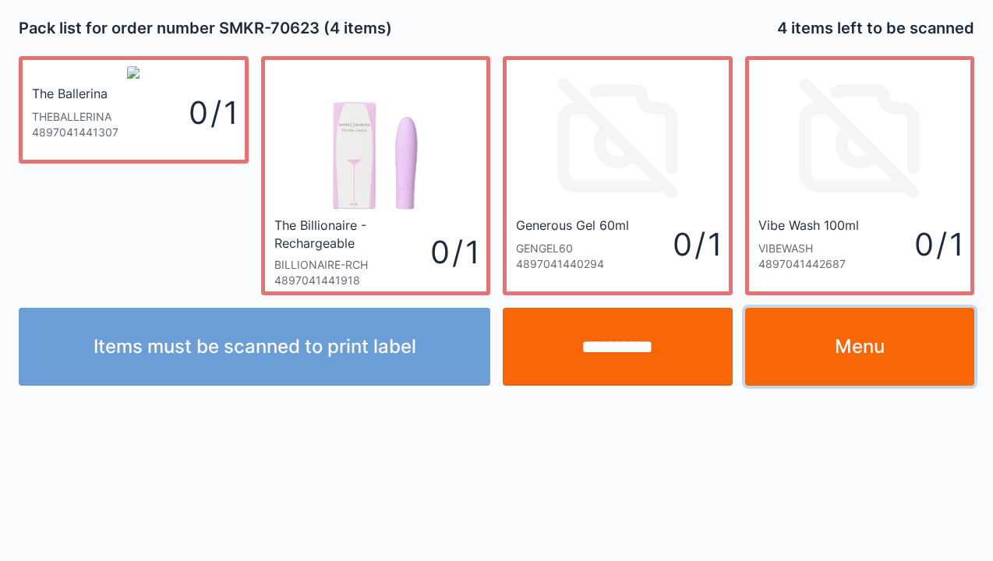
click at [866, 356] on link "Menu" at bounding box center [860, 347] width 230 height 78
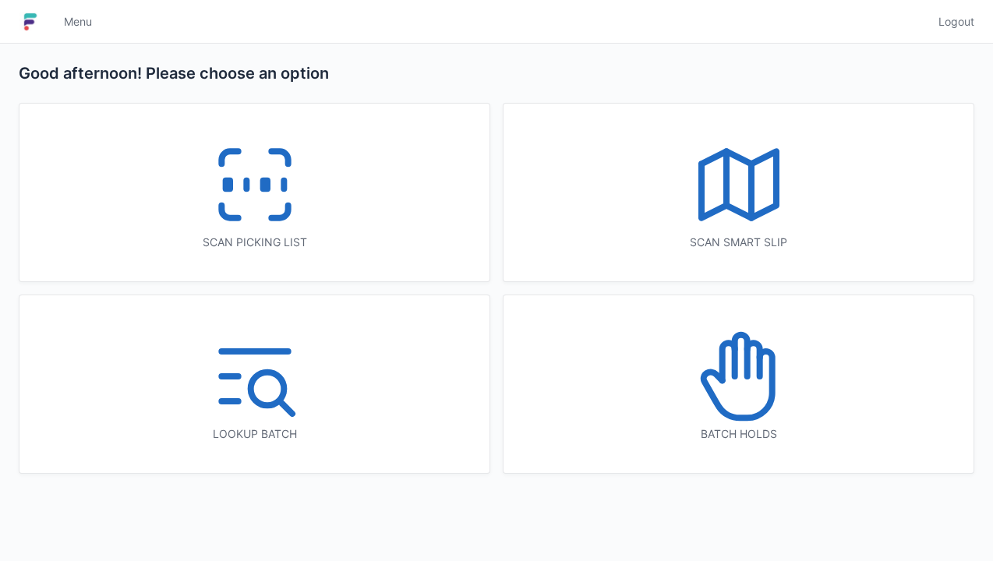
click at [727, 400] on icon at bounding box center [739, 376] width 100 height 100
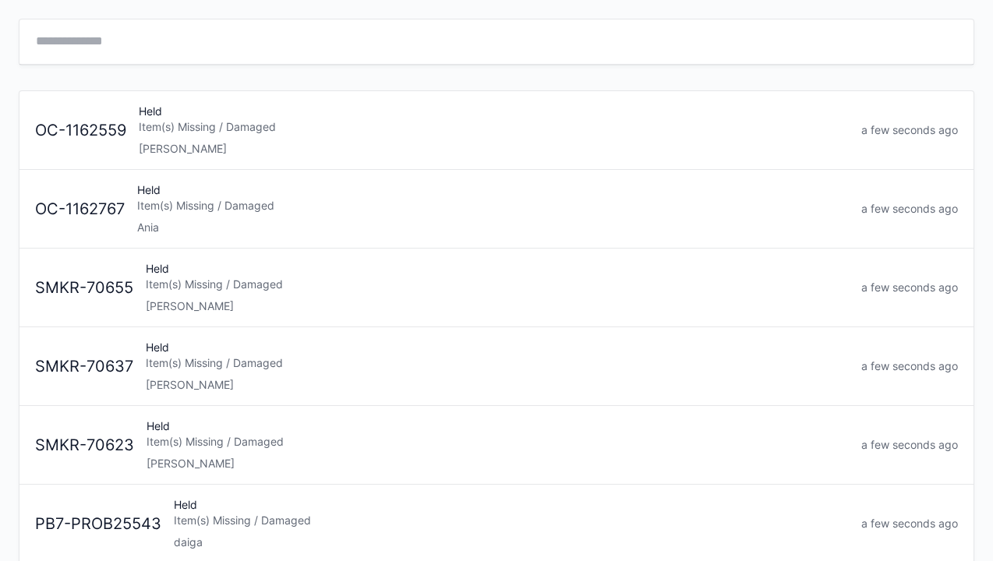
scroll to position [92, 0]
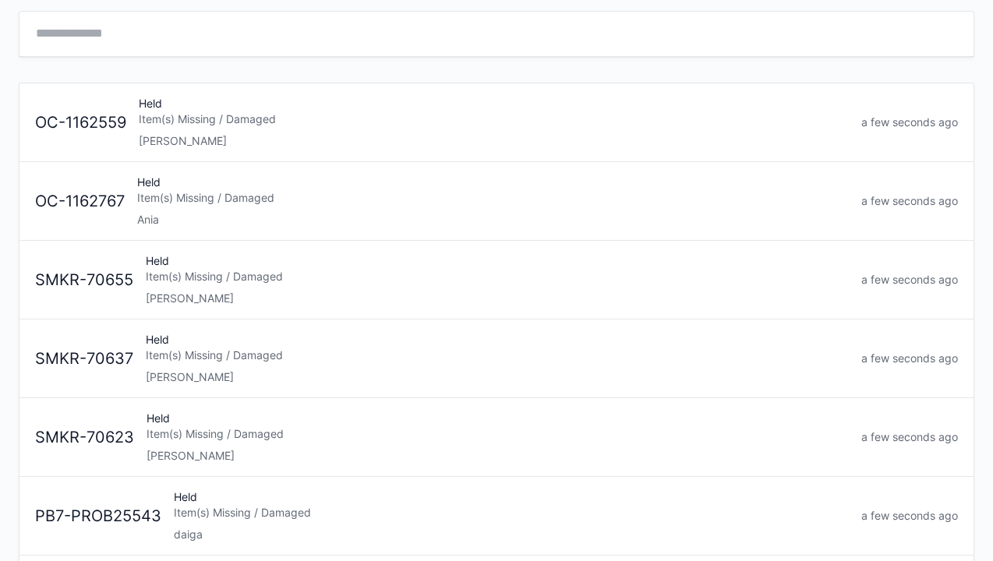
click at [319, 291] on div "[PERSON_NAME]" at bounding box center [497, 299] width 703 height 16
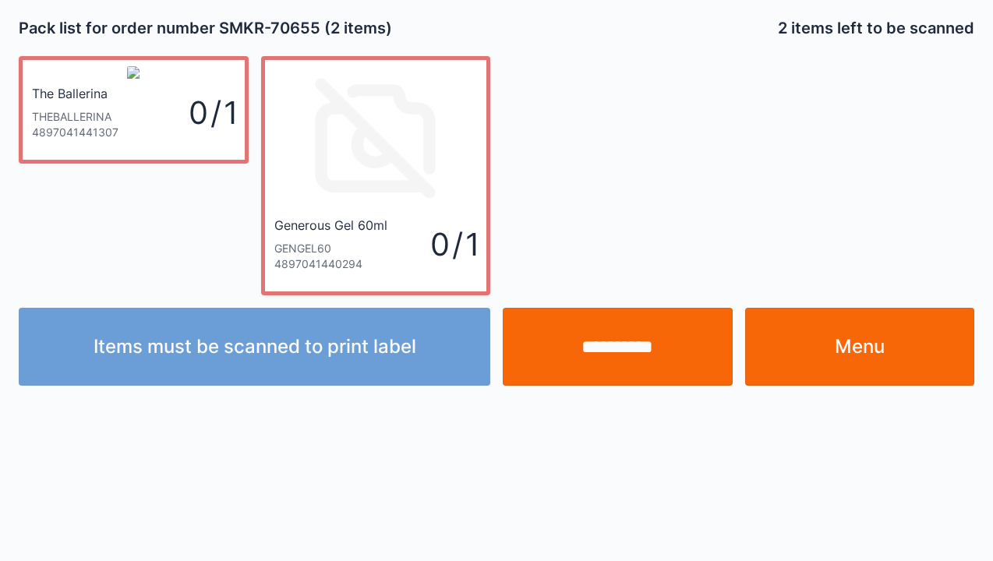
click at [851, 360] on link "Menu" at bounding box center [860, 347] width 230 height 78
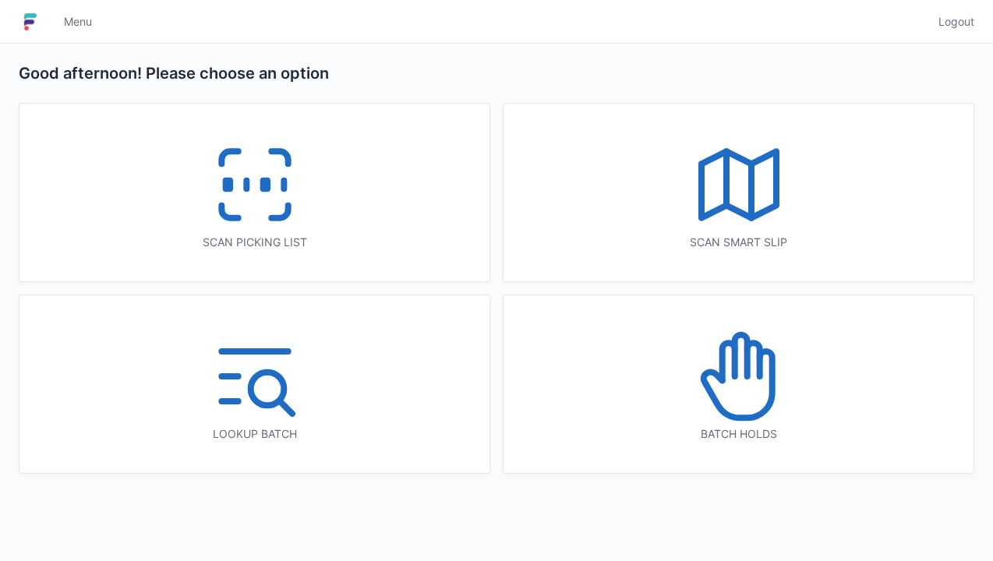
click at [268, 209] on icon at bounding box center [255, 185] width 100 height 100
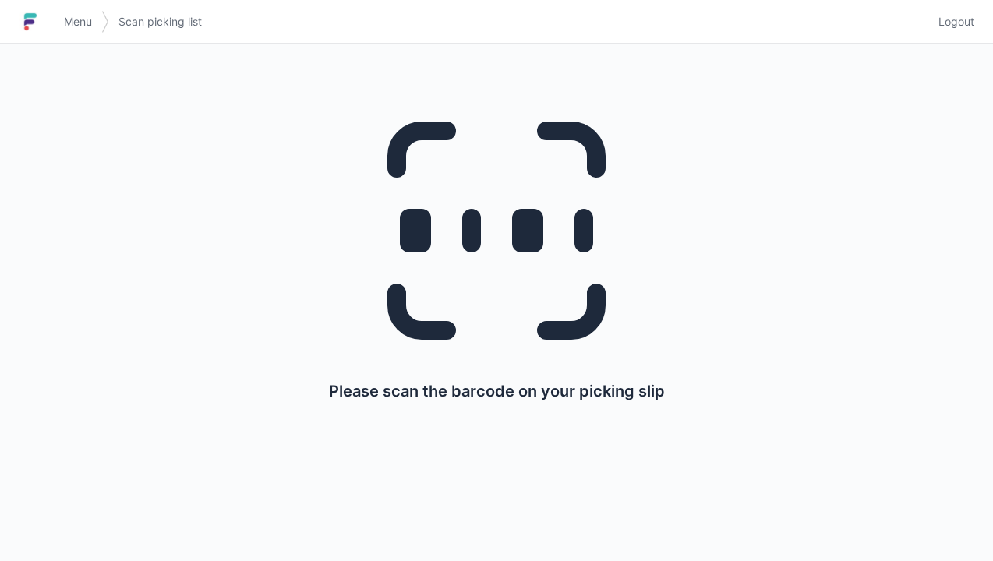
click at [81, 26] on span "Menu" at bounding box center [78, 22] width 28 height 16
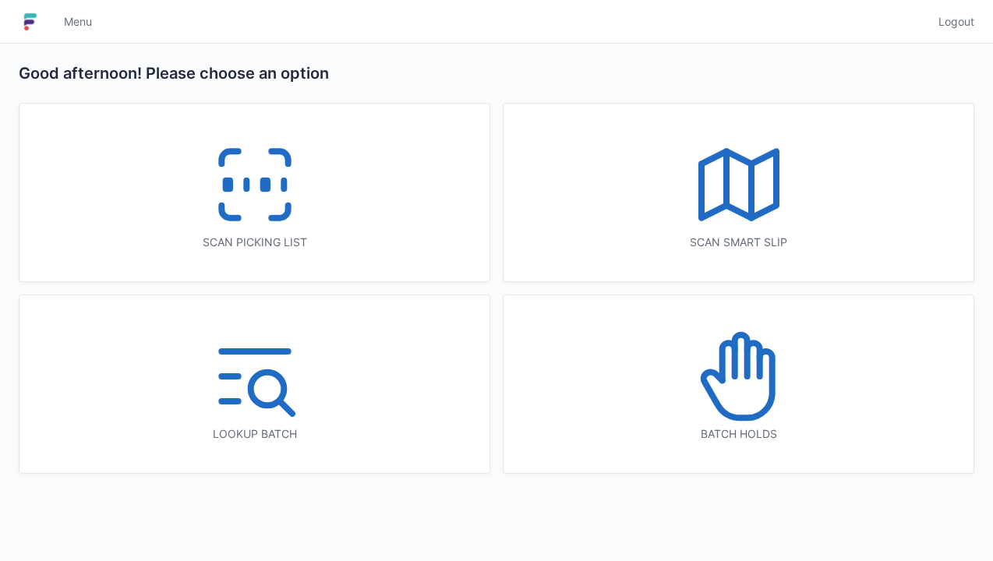
click at [760, 386] on icon at bounding box center [739, 376] width 100 height 100
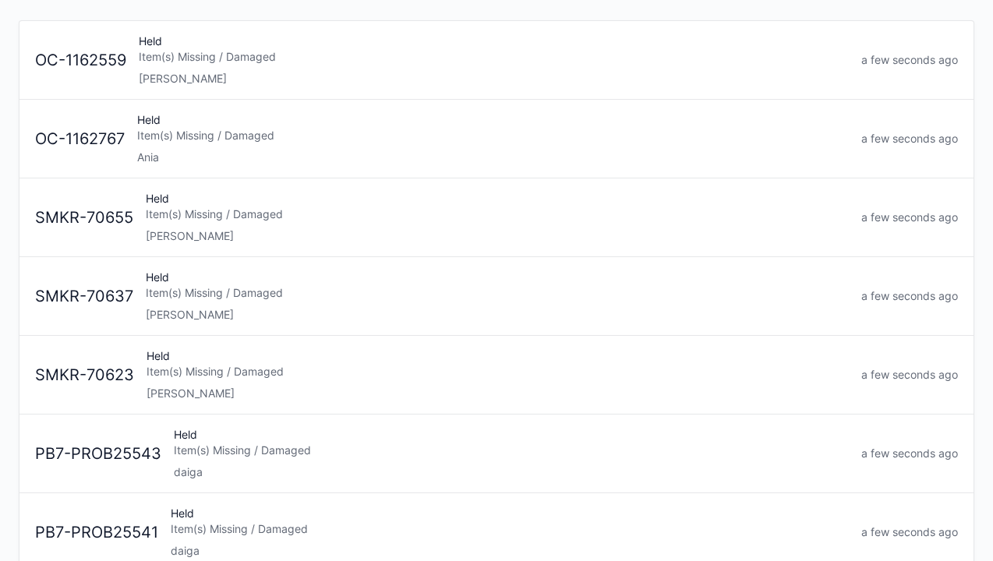
scroll to position [154, 0]
click at [297, 318] on div "[PERSON_NAME]" at bounding box center [497, 315] width 703 height 16
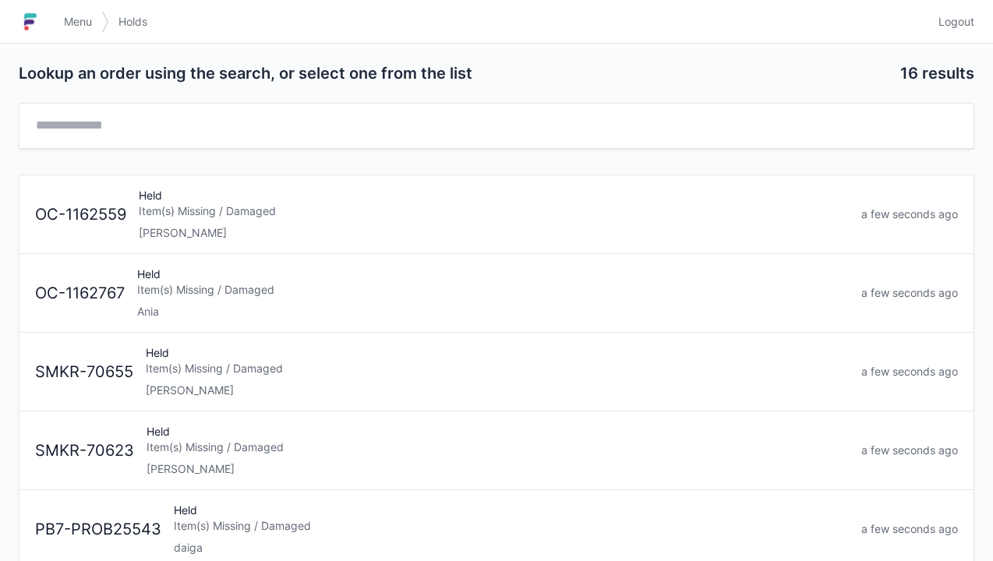
click at [89, 23] on span "Menu" at bounding box center [78, 22] width 28 height 16
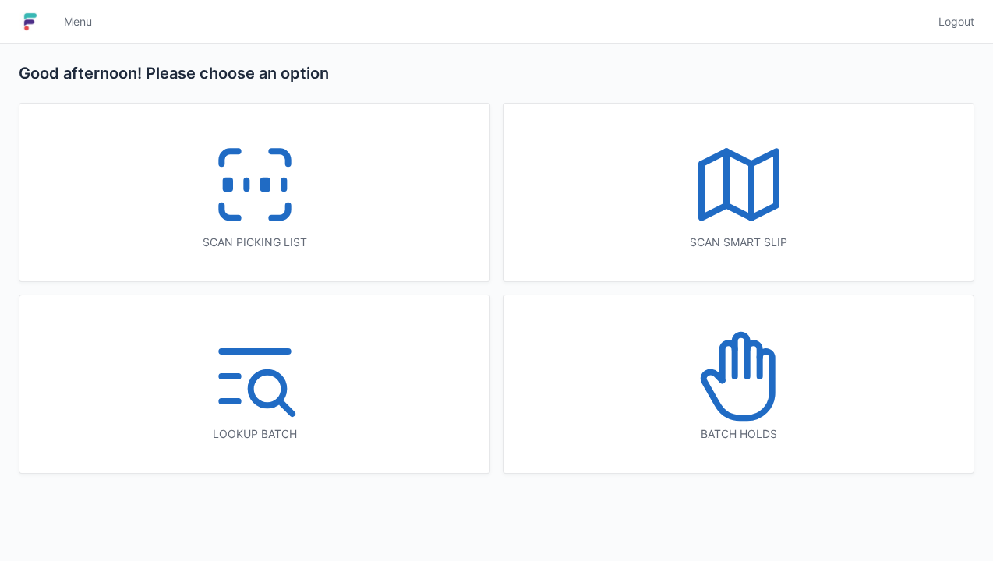
click at [252, 224] on icon at bounding box center [255, 185] width 100 height 100
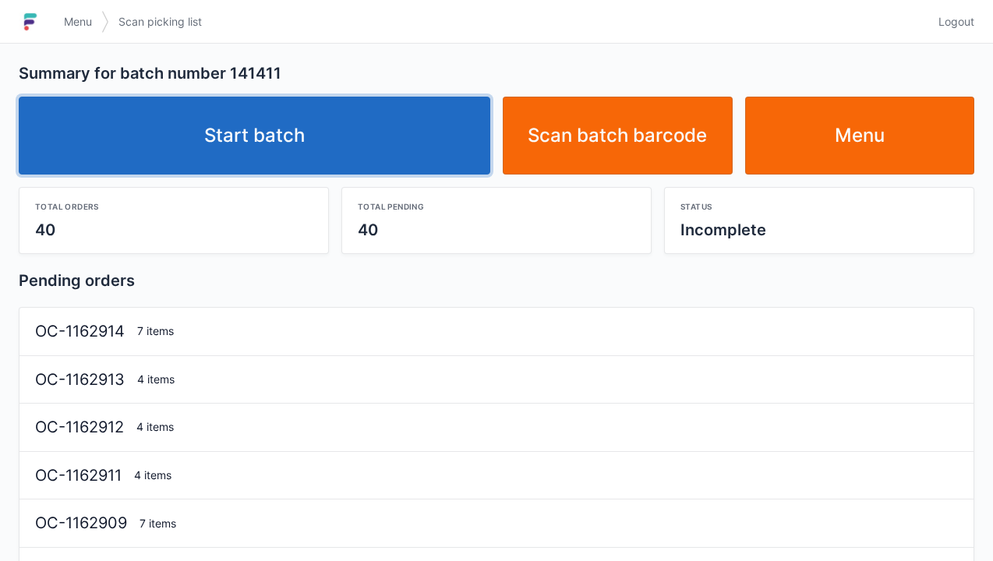
click at [266, 159] on link "Start batch" at bounding box center [254, 136] width 471 height 78
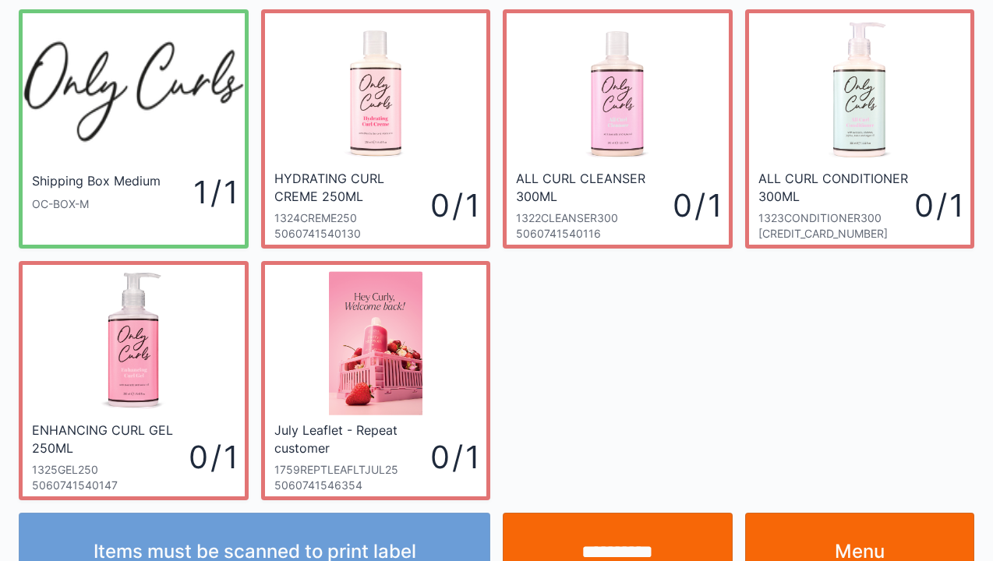
scroll to position [90, 0]
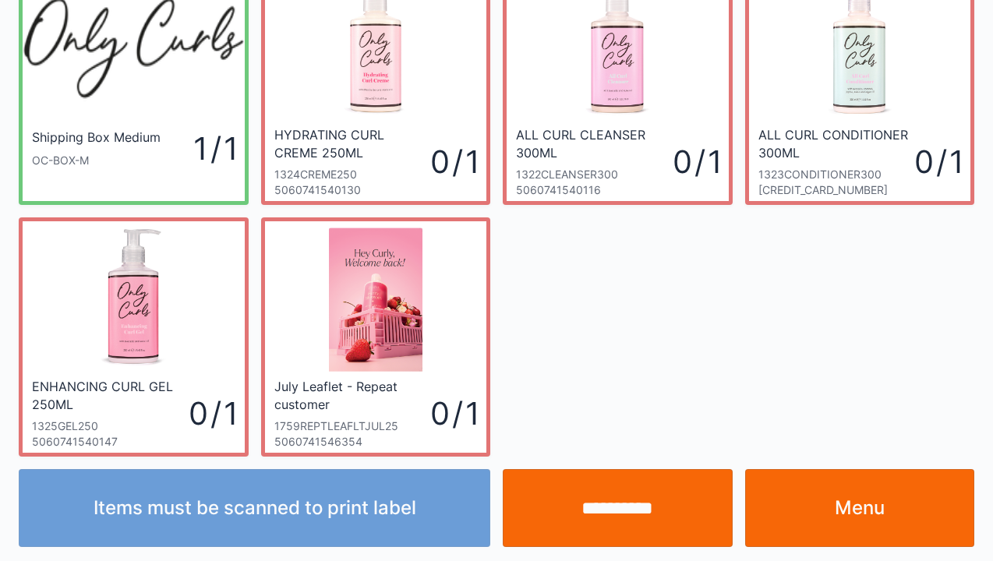
click at [648, 513] on input "**********" at bounding box center [618, 508] width 230 height 78
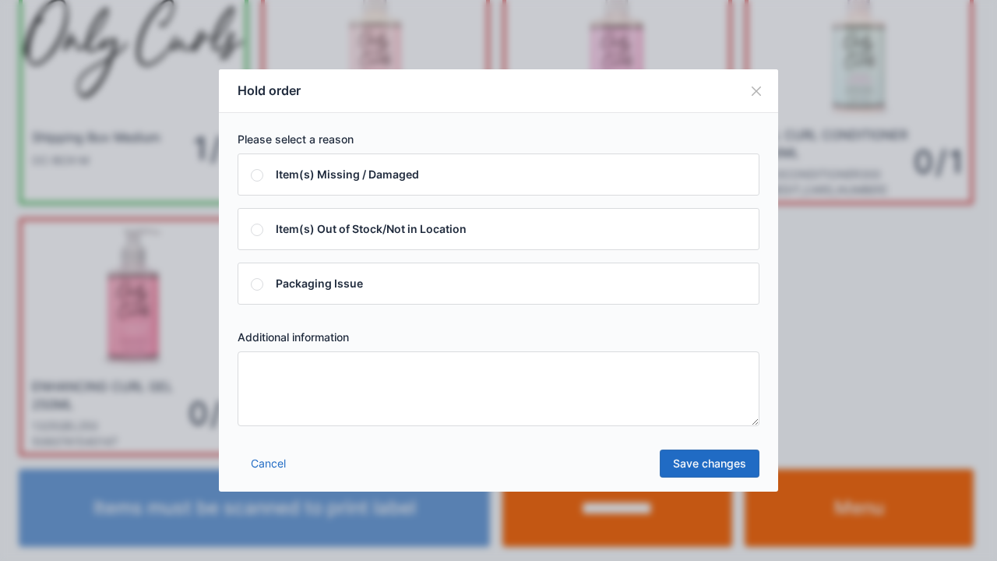
click at [273, 469] on link "Cancel" at bounding box center [269, 464] width 62 height 28
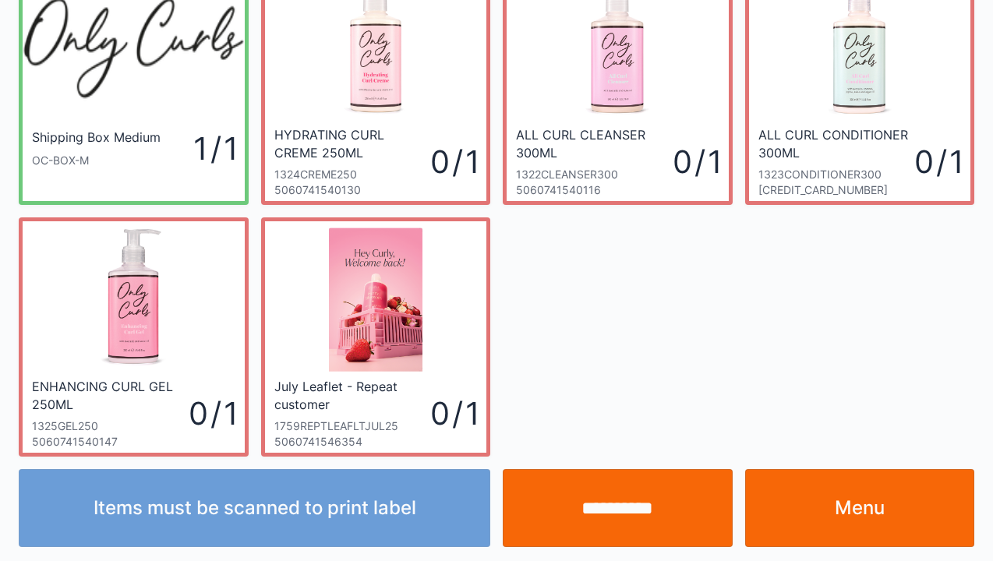
click at [859, 524] on link "Menu" at bounding box center [860, 508] width 230 height 78
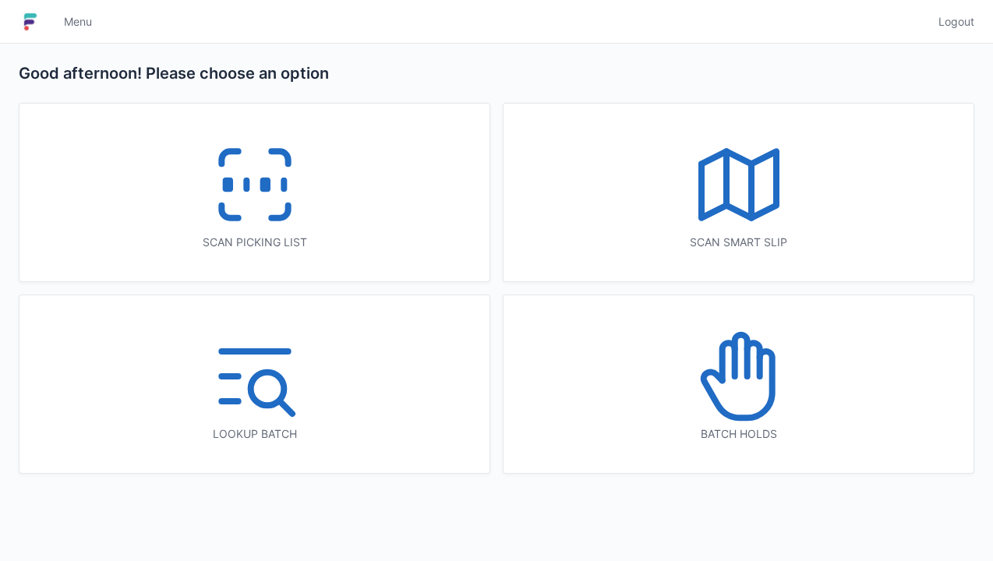
click at [750, 402] on icon at bounding box center [739, 376] width 100 height 100
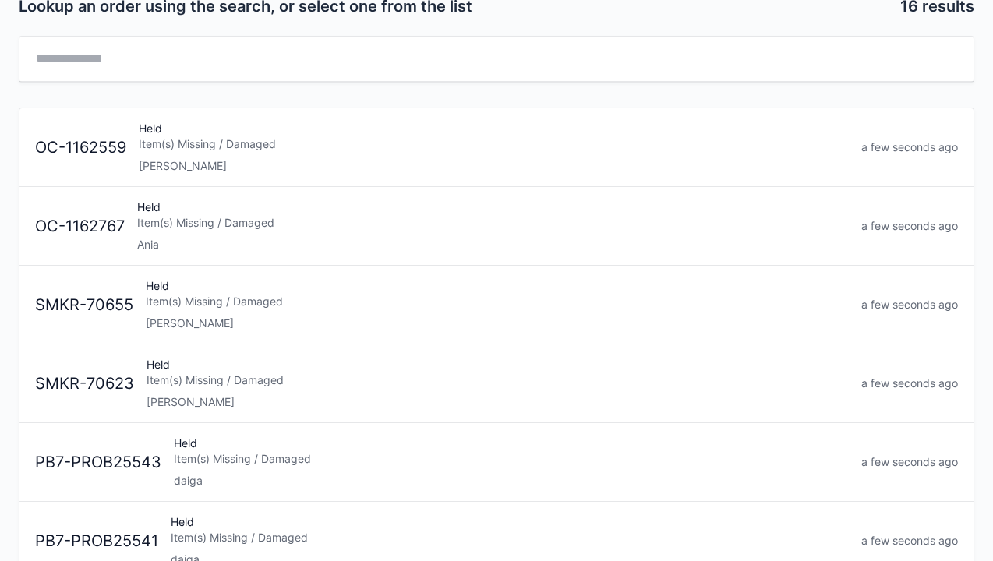
scroll to position [69, 0]
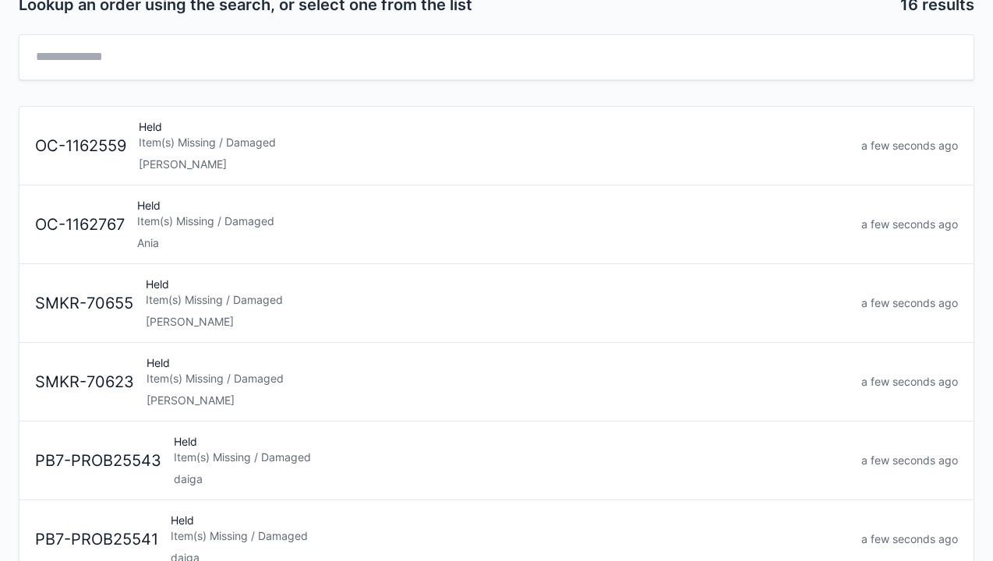
click at [279, 168] on div "[PERSON_NAME]" at bounding box center [494, 165] width 710 height 16
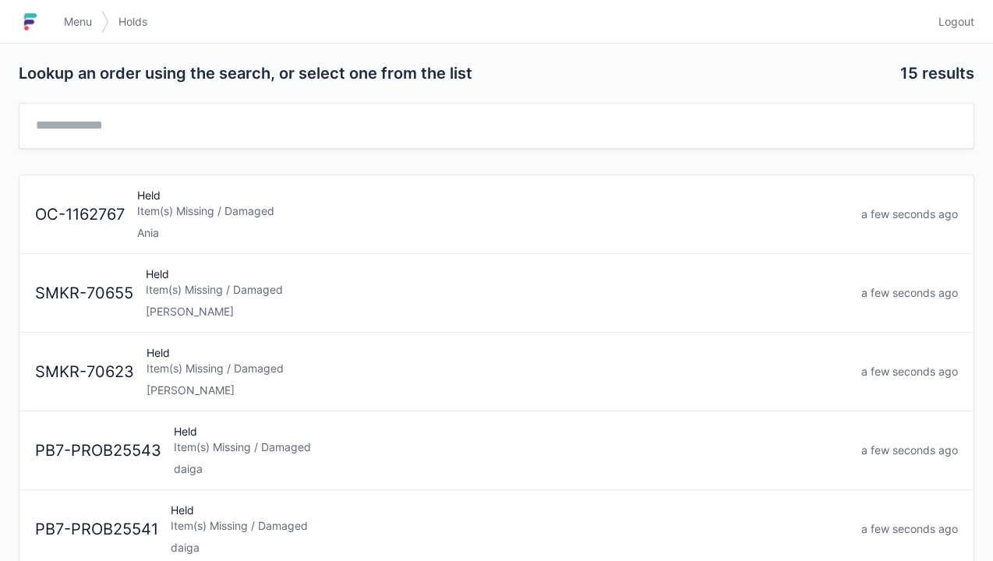
click at [82, 25] on span "Menu" at bounding box center [78, 22] width 28 height 16
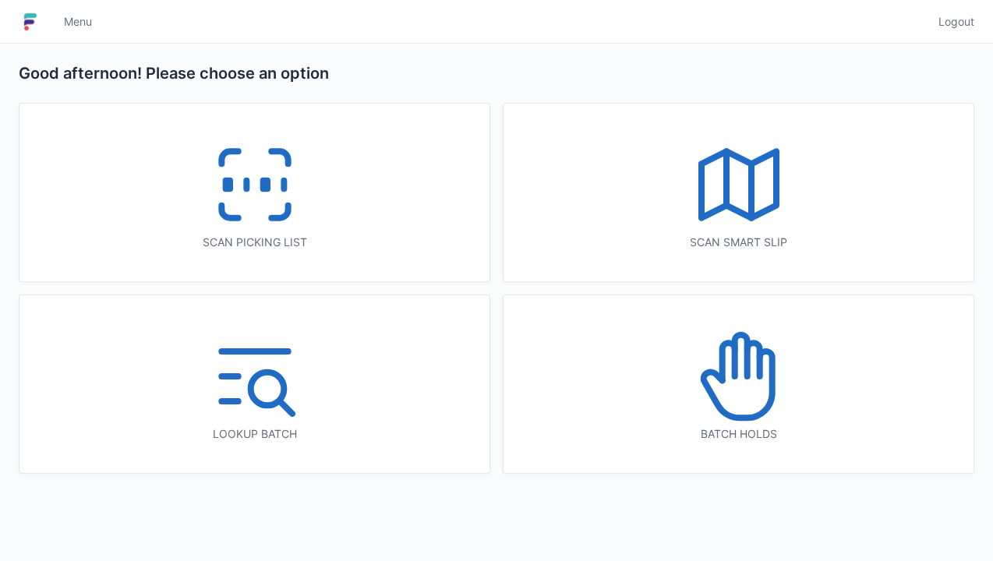
click at [263, 181] on rect at bounding box center [265, 185] width 4 height 9
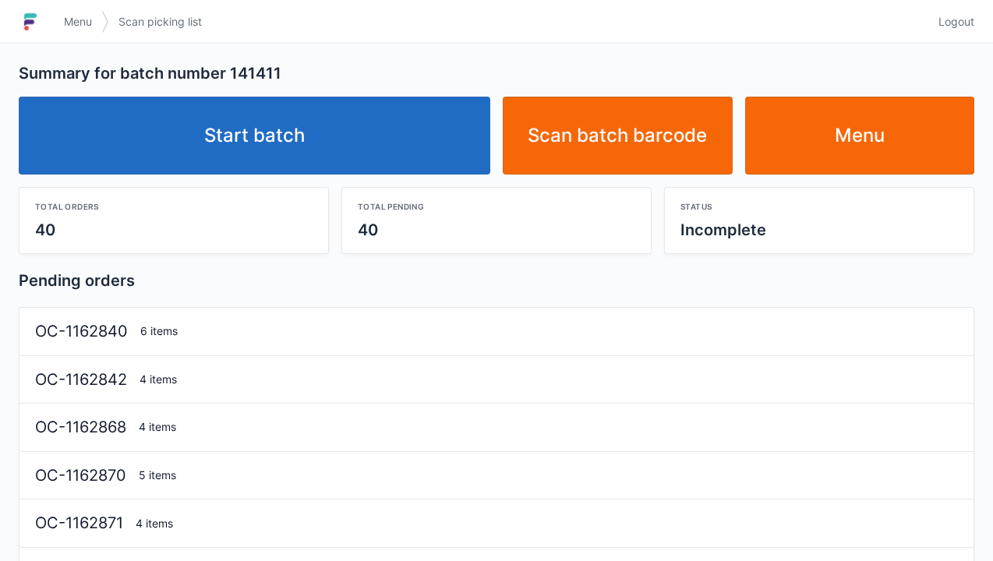
click at [289, 140] on link "Start batch" at bounding box center [254, 136] width 471 height 78
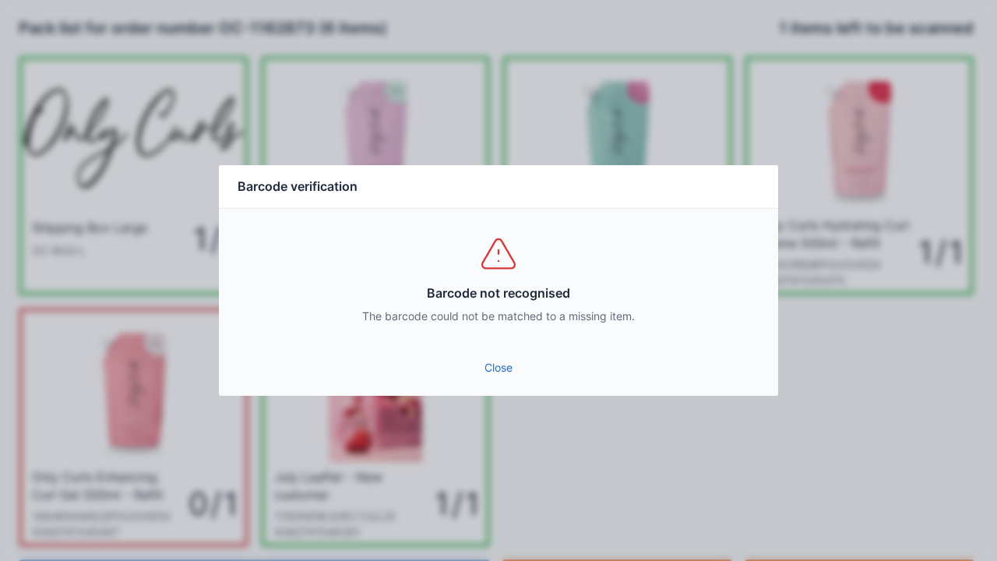
click at [503, 379] on link "Close" at bounding box center [498, 368] width 534 height 28
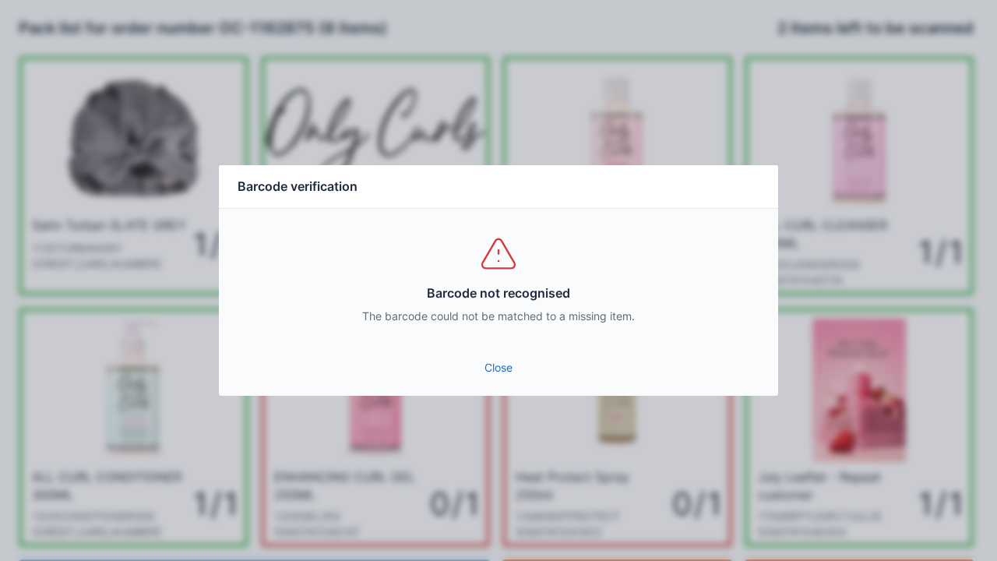
click at [511, 379] on link "Close" at bounding box center [498, 368] width 534 height 28
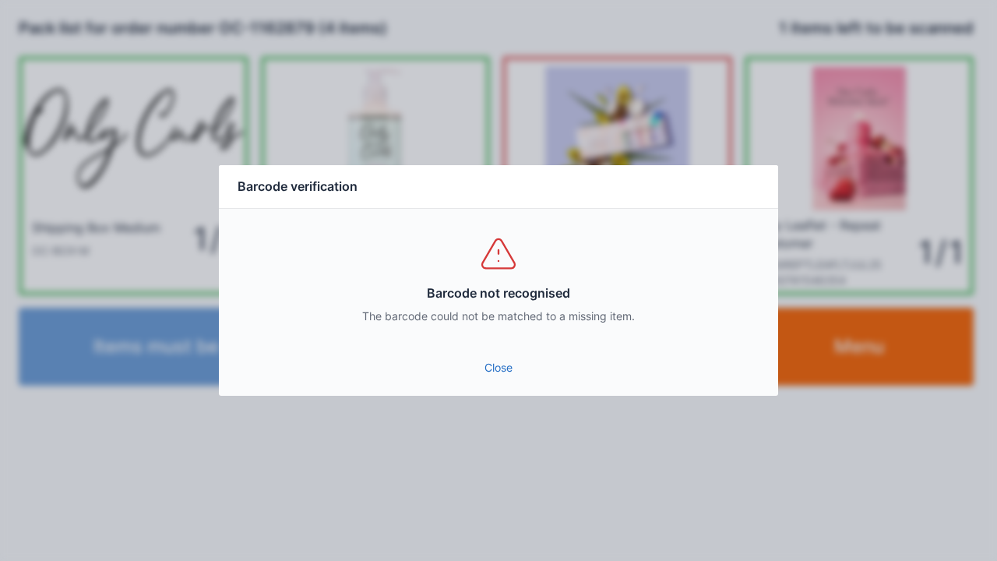
click at [512, 367] on link "Close" at bounding box center [498, 368] width 534 height 28
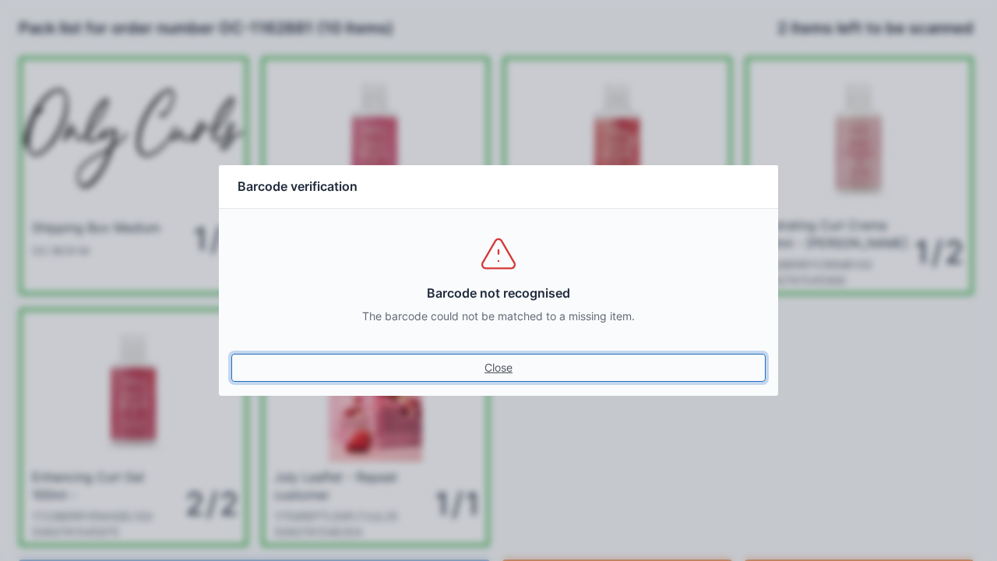
click at [496, 380] on link "Close" at bounding box center [498, 368] width 534 height 28
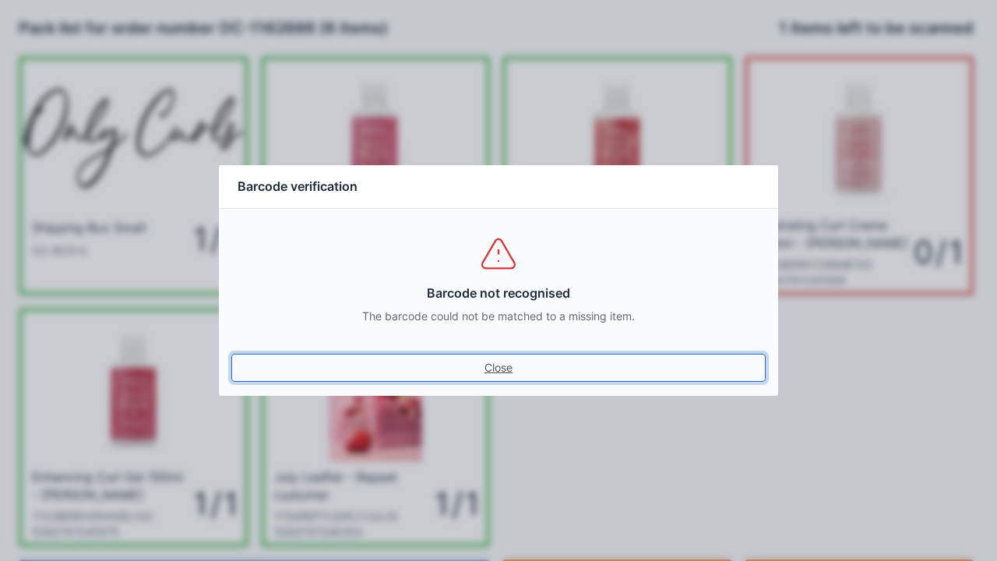
click at [505, 372] on link "Close" at bounding box center [498, 368] width 534 height 28
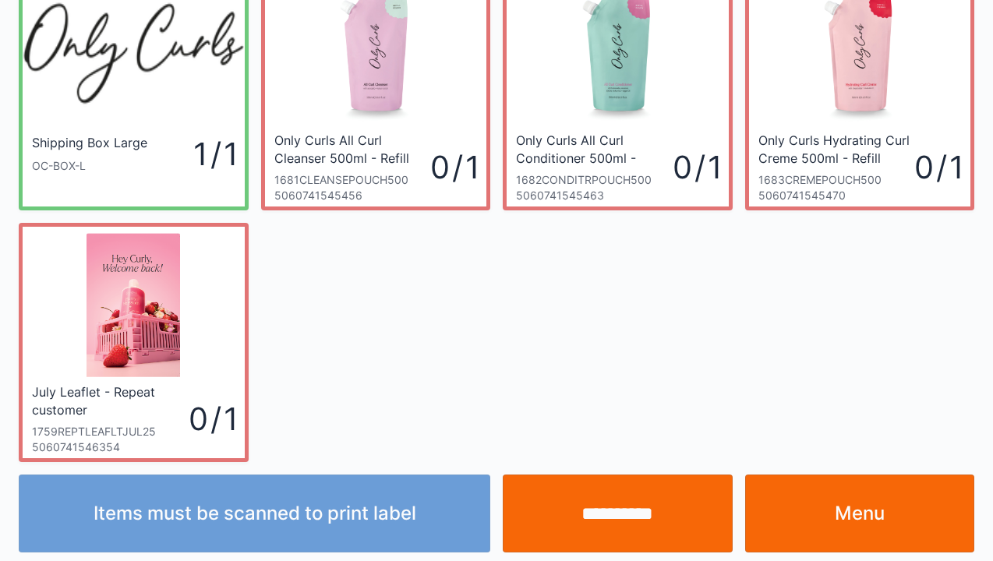
scroll to position [79, 0]
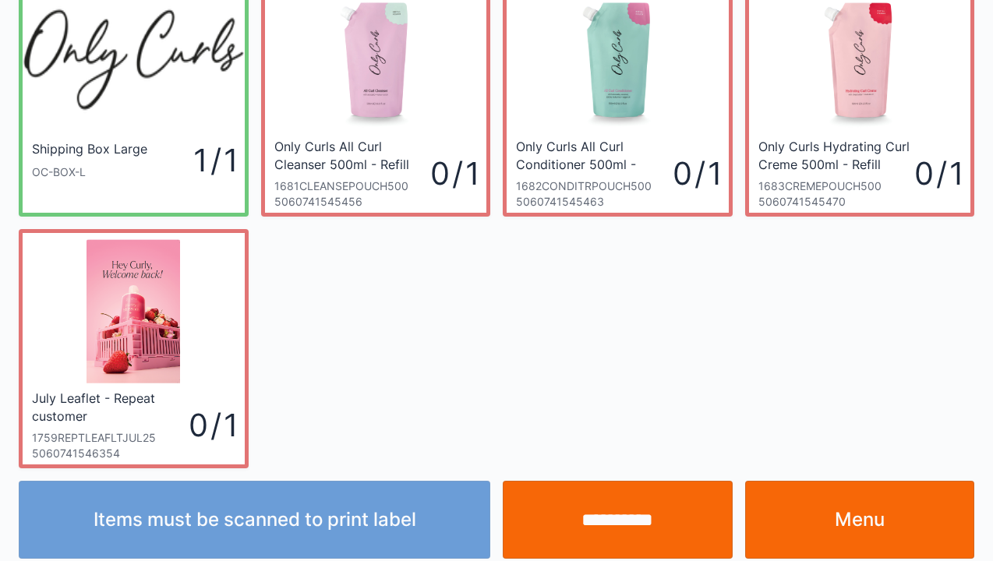
click at [843, 514] on link "Menu" at bounding box center [860, 520] width 230 height 78
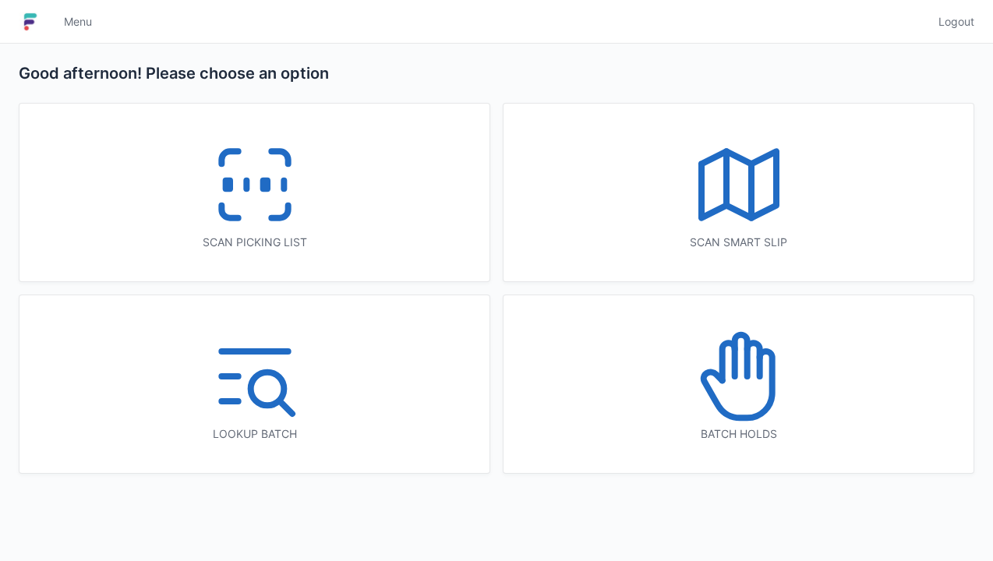
click at [251, 202] on icon at bounding box center [255, 185] width 100 height 100
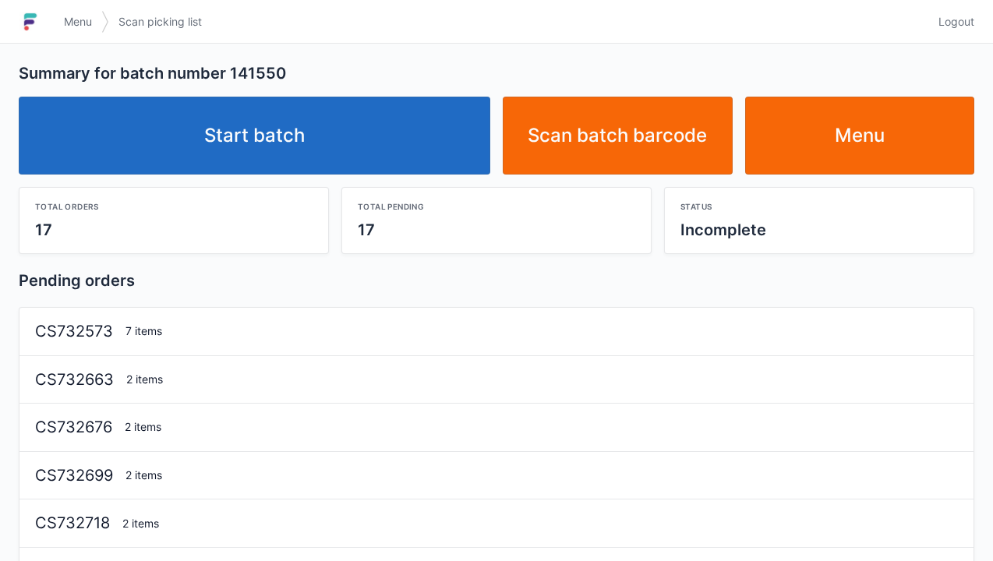
click at [290, 136] on link "Start batch" at bounding box center [254, 136] width 471 height 78
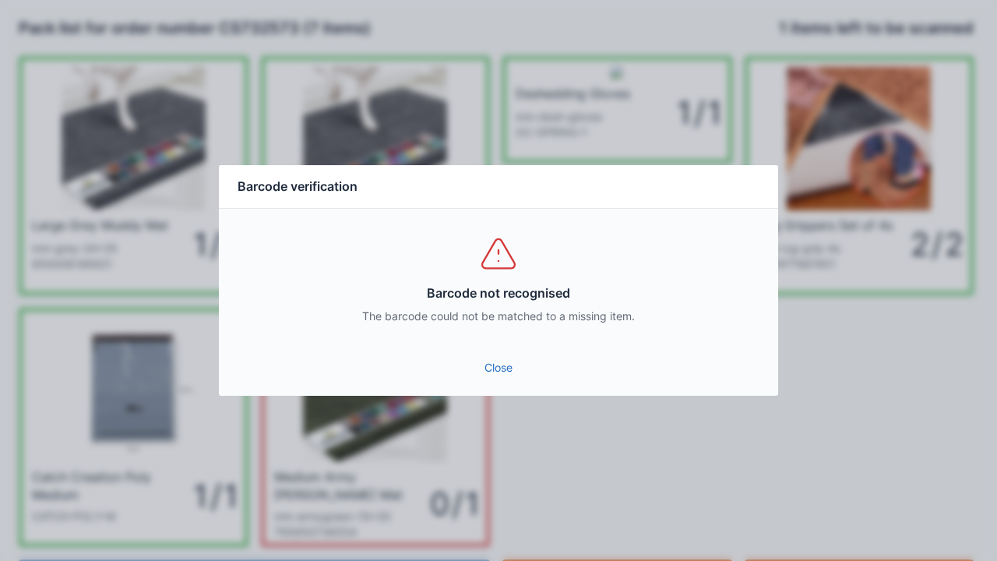
click at [509, 391] on div "Close" at bounding box center [498, 372] width 559 height 47
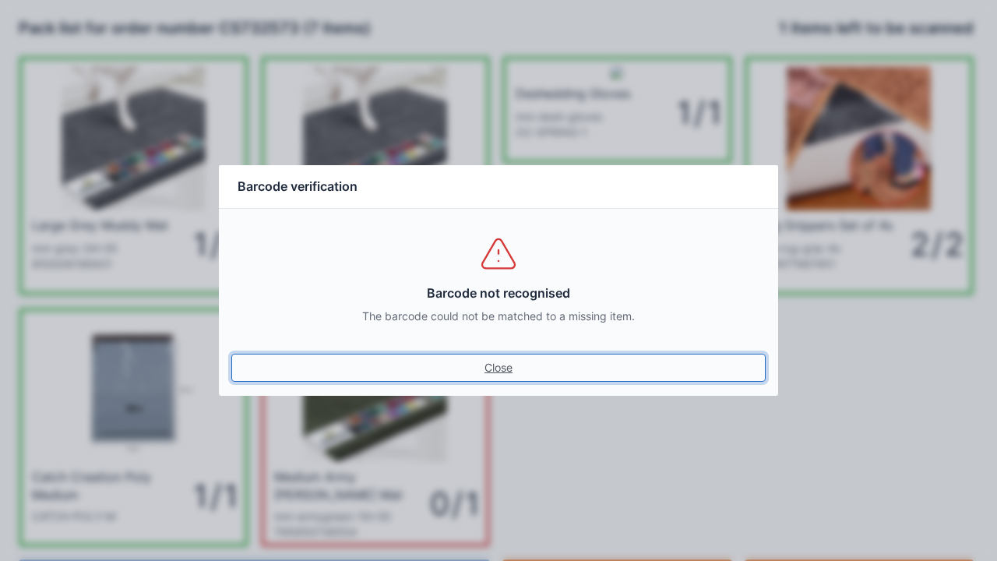
click at [510, 374] on link "Close" at bounding box center [498, 368] width 534 height 28
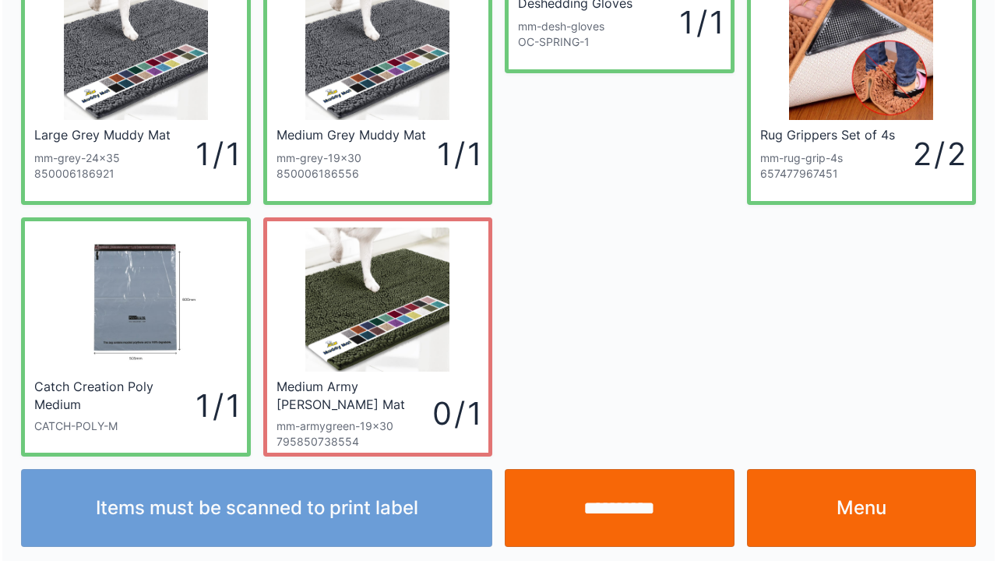
scroll to position [90, 0]
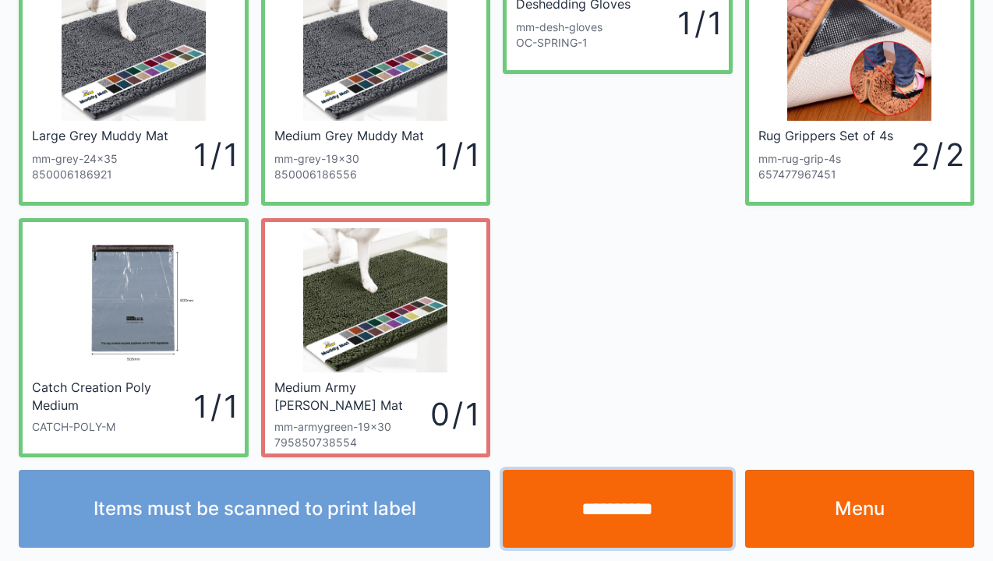
click at [646, 521] on input "**********" at bounding box center [618, 509] width 230 height 78
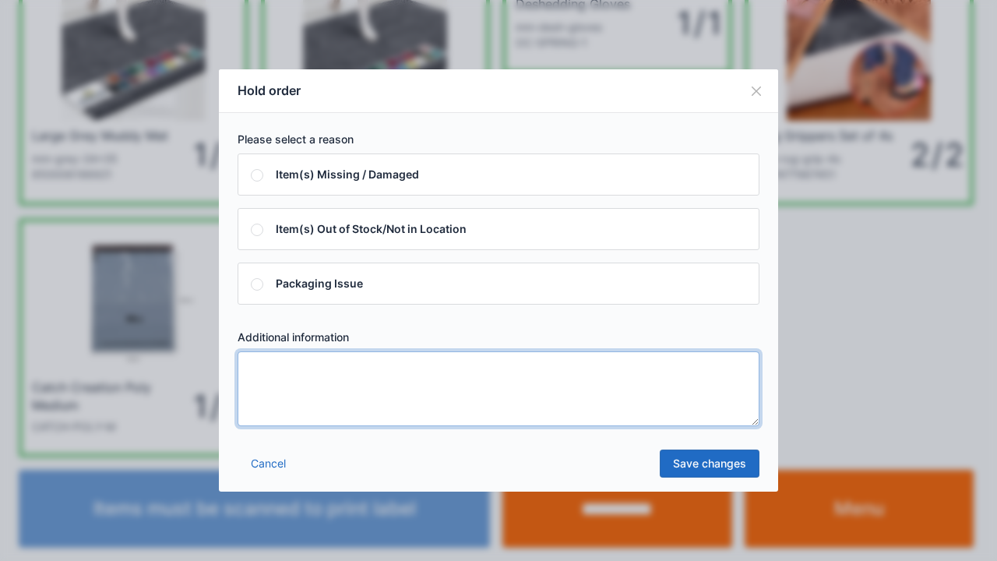
click at [285, 382] on textarea at bounding box center [499, 388] width 522 height 75
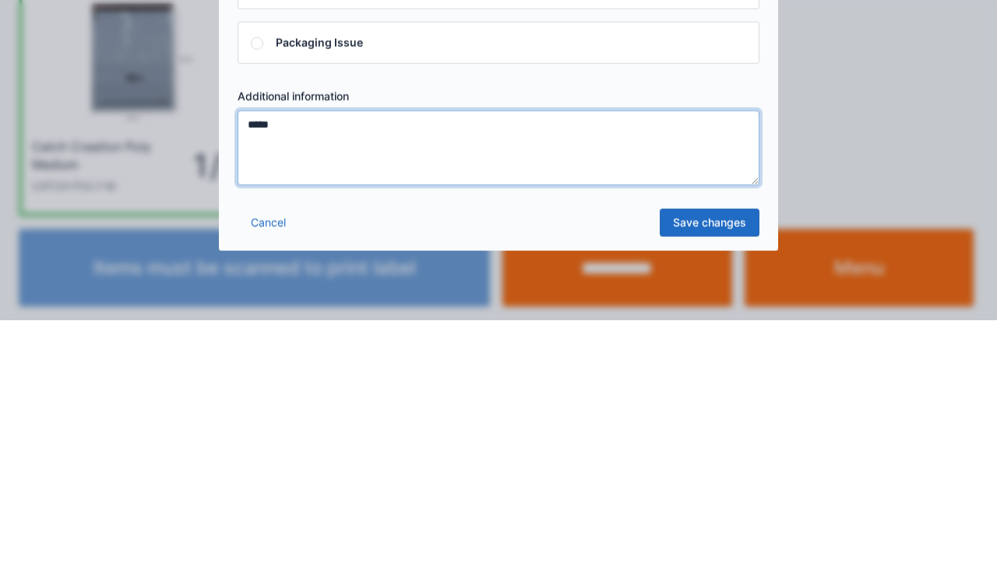
type textarea "*****"
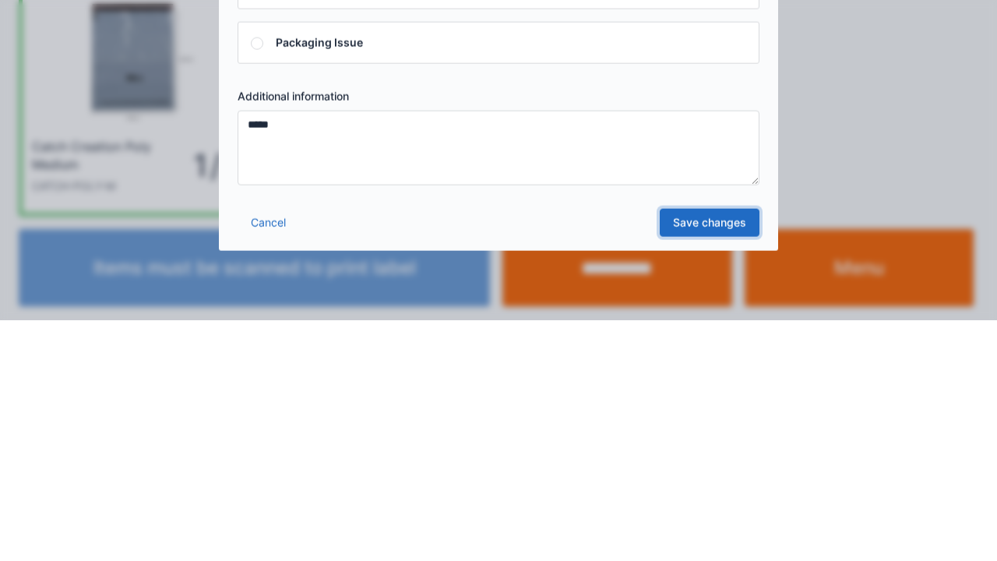
click at [709, 471] on link "Save changes" at bounding box center [710, 464] width 100 height 28
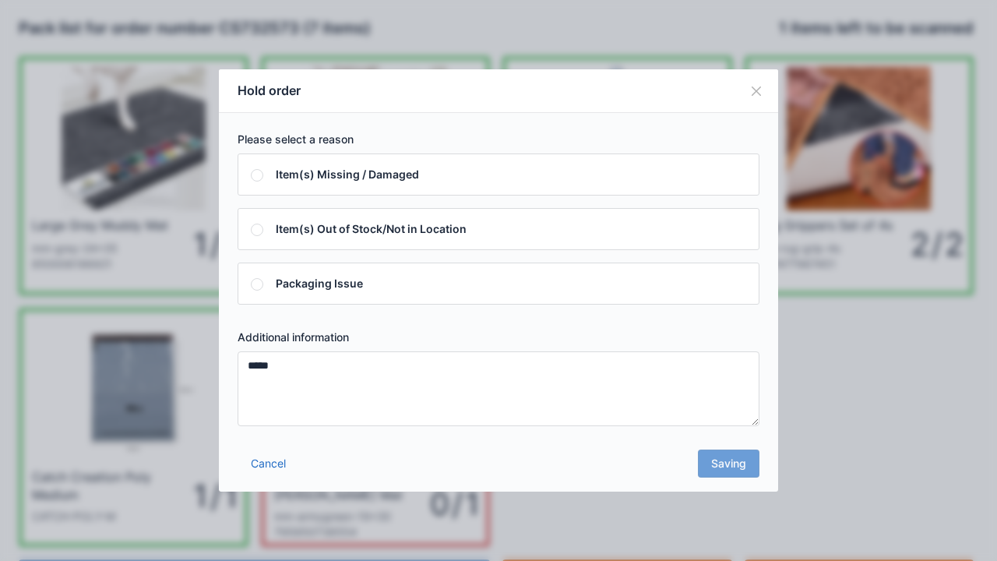
click at [720, 471] on div "Cancel Saving" at bounding box center [498, 468] width 559 height 47
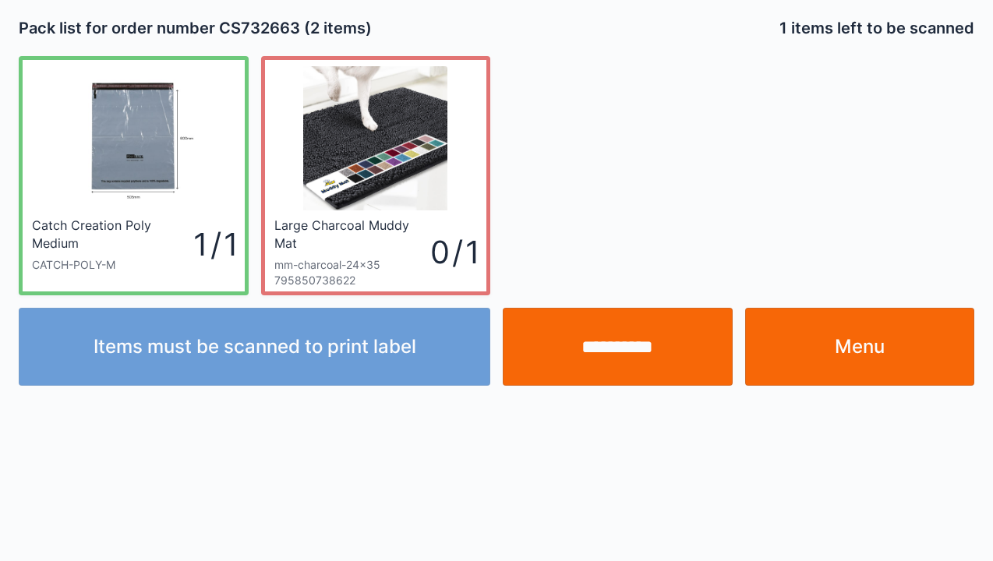
click at [832, 357] on link "Menu" at bounding box center [860, 347] width 230 height 78
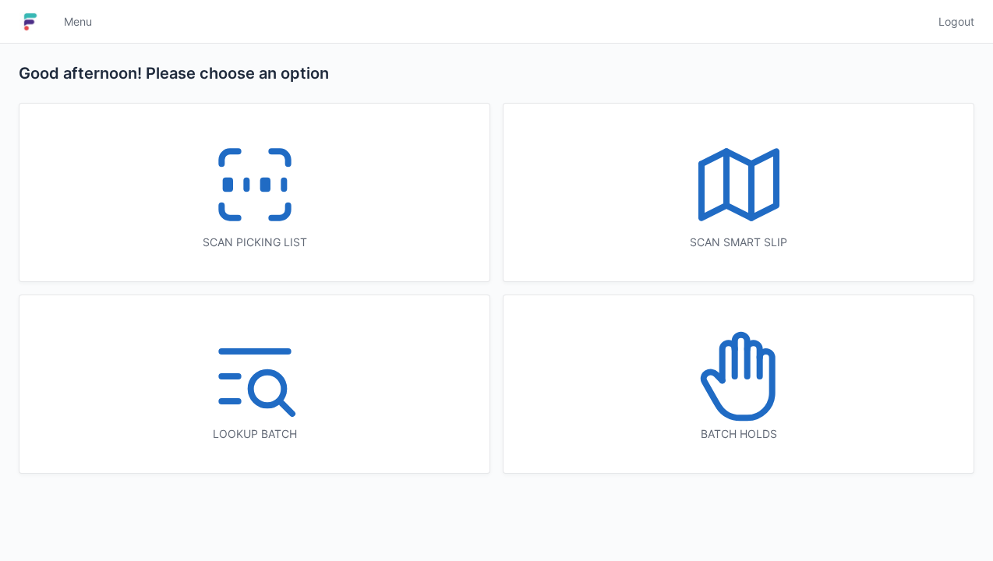
click at [724, 374] on icon at bounding box center [727, 361] width 12 height 37
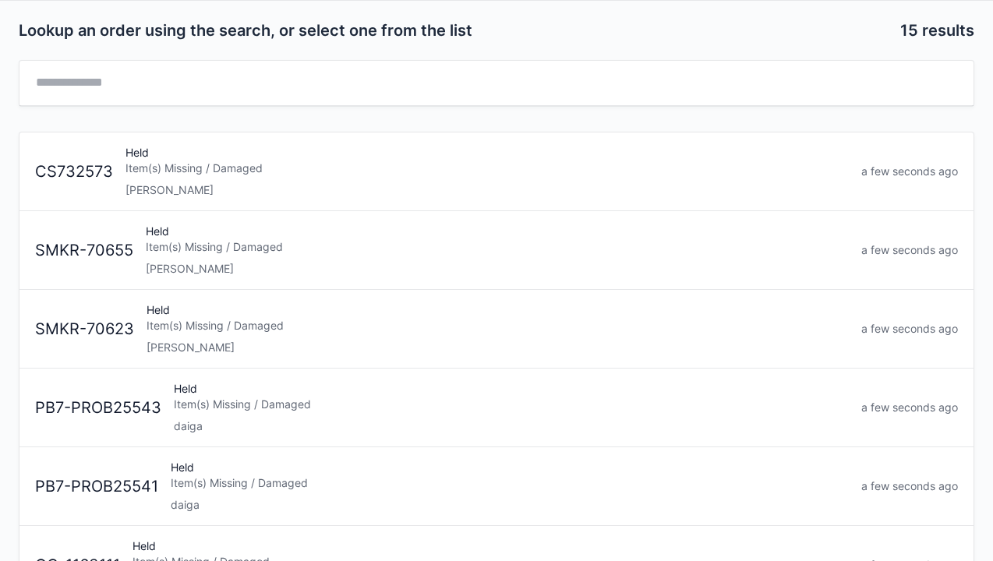
scroll to position [23, 0]
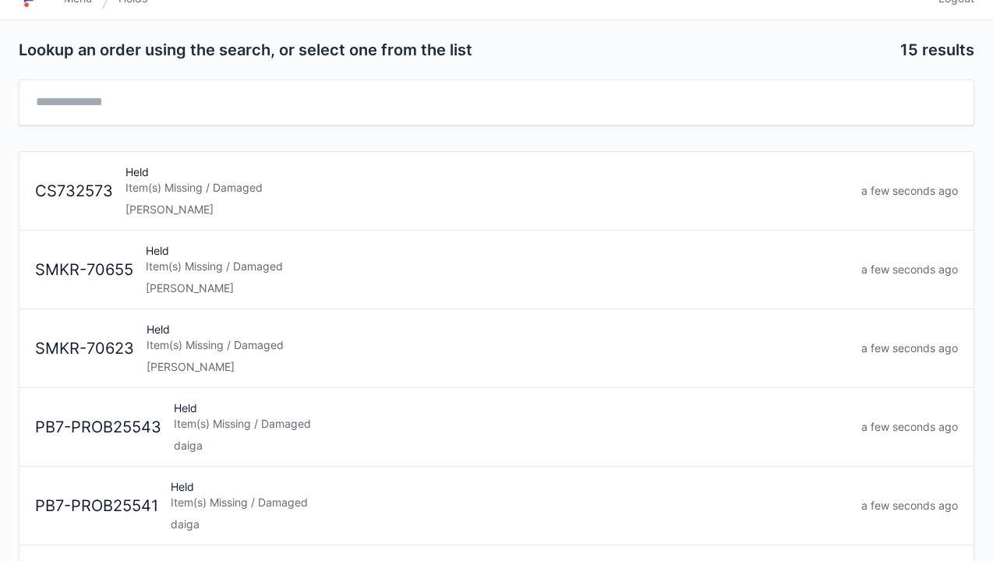
click at [258, 348] on div "Item(s) Missing / Damaged" at bounding box center [497, 345] width 702 height 16
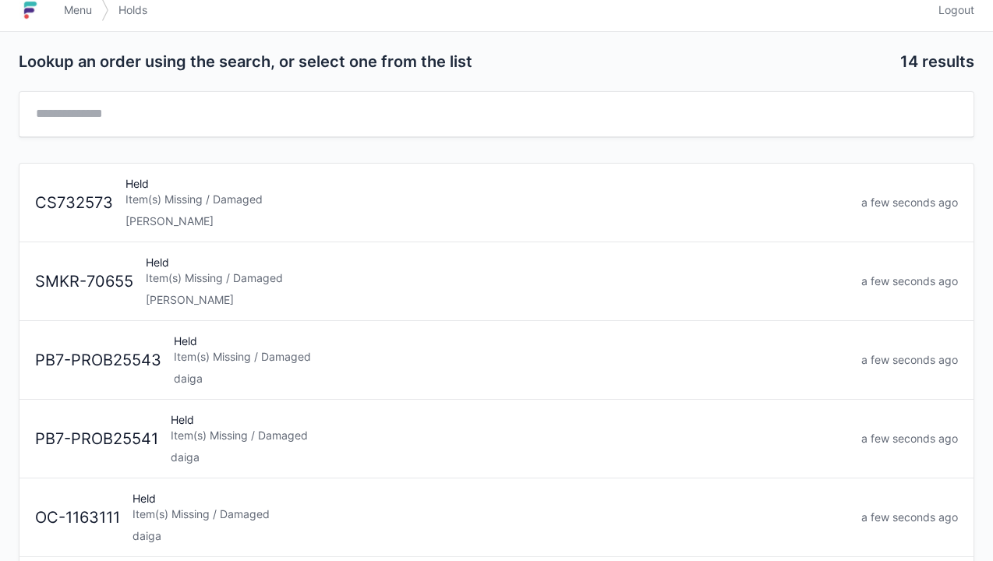
scroll to position [8, 0]
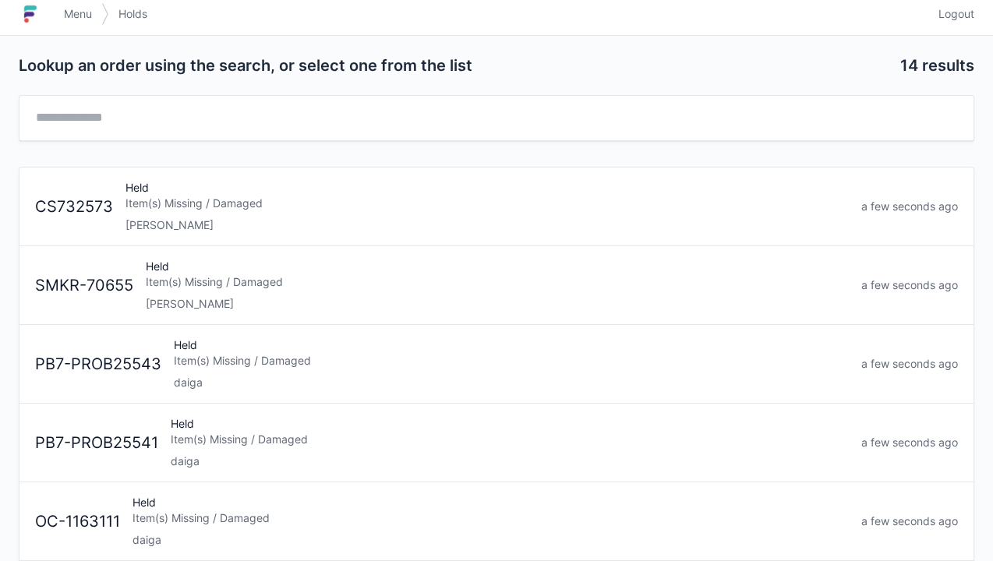
click at [235, 298] on div "Elena" at bounding box center [497, 304] width 703 height 16
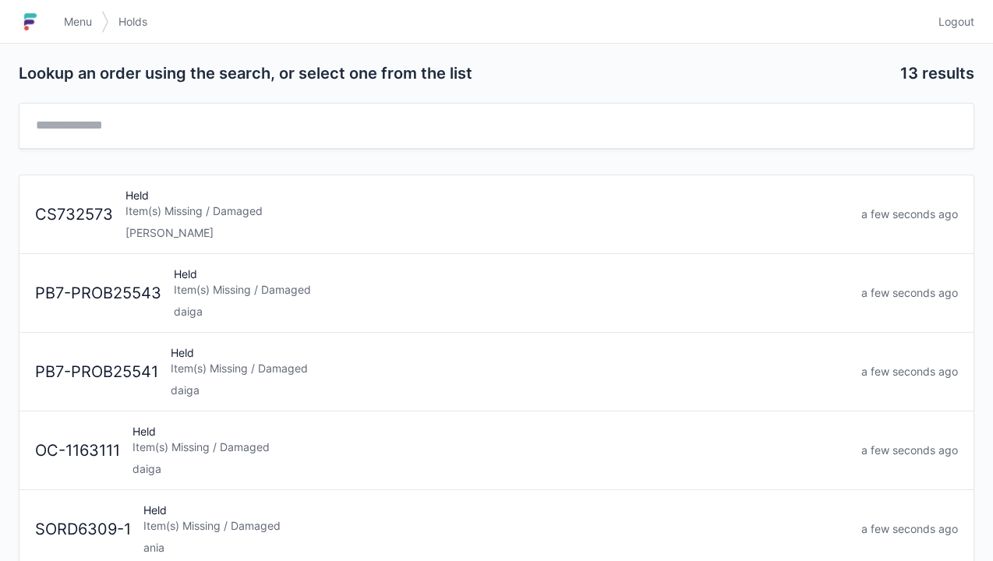
click at [74, 27] on span "Menu" at bounding box center [78, 22] width 28 height 16
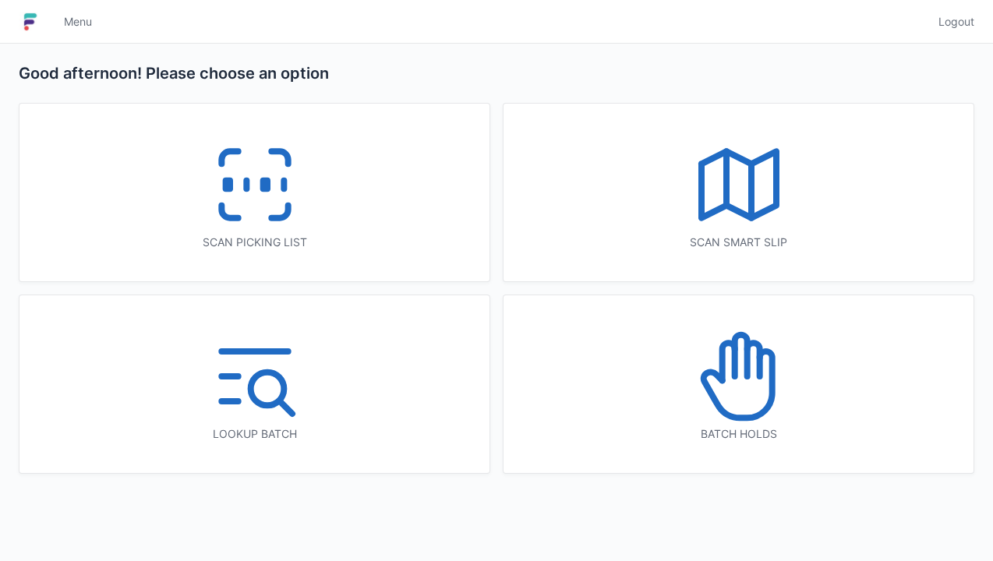
click at [265, 185] on rect at bounding box center [265, 185] width 4 height 9
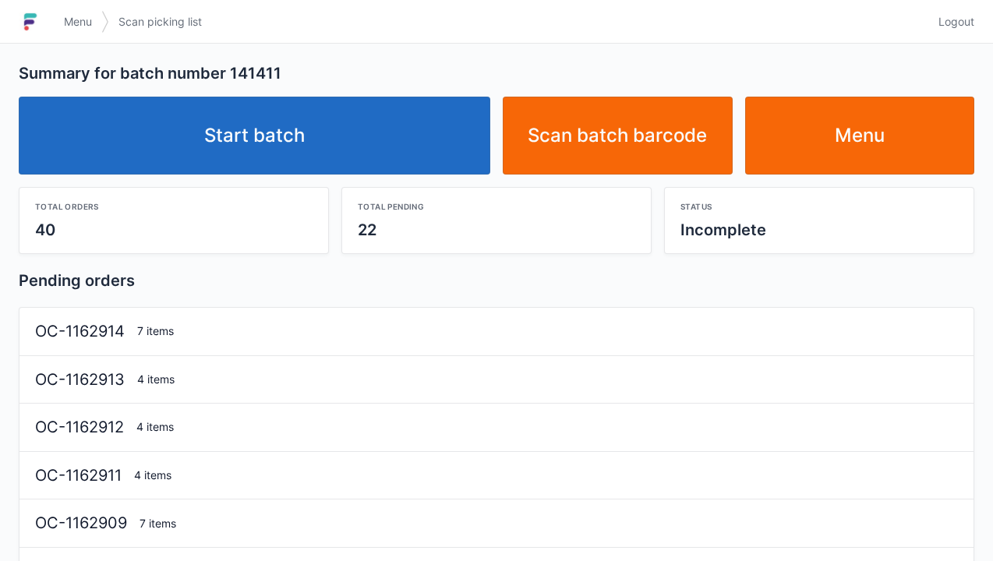
click at [297, 129] on link "Start batch" at bounding box center [254, 136] width 471 height 78
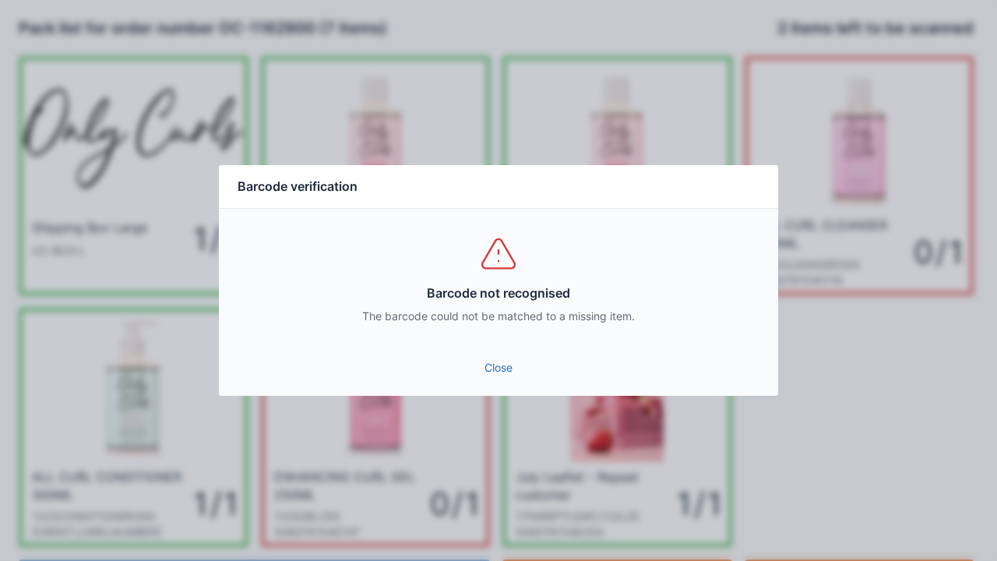
click at [519, 377] on link "Close" at bounding box center [498, 368] width 534 height 28
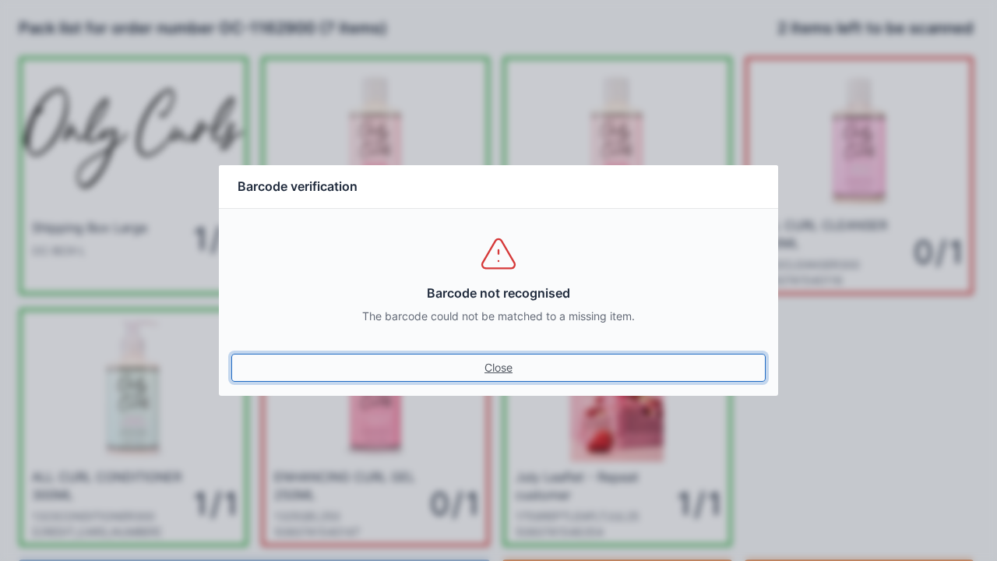
click at [493, 381] on link "Close" at bounding box center [498, 368] width 534 height 28
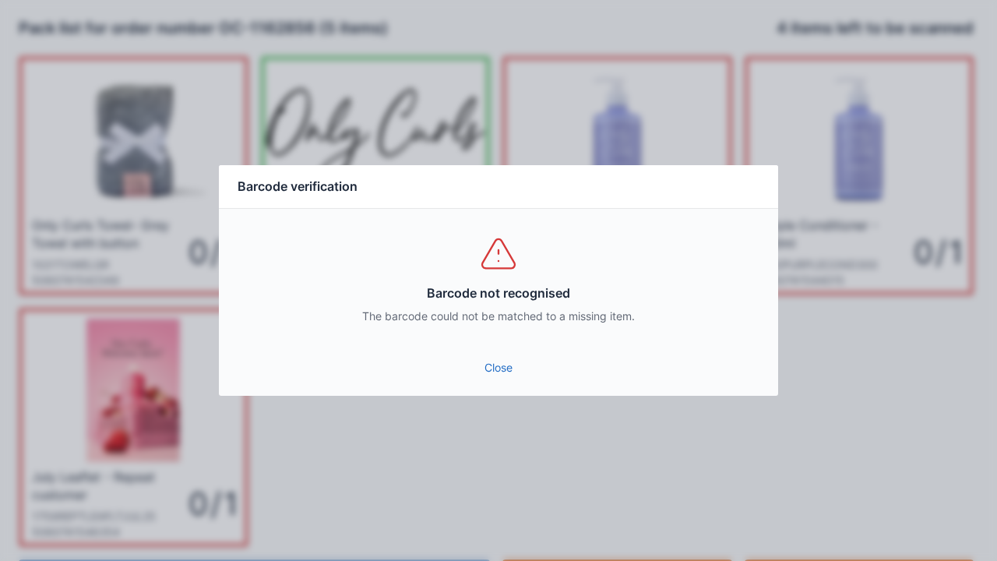
click at [494, 376] on link "Close" at bounding box center [498, 368] width 534 height 28
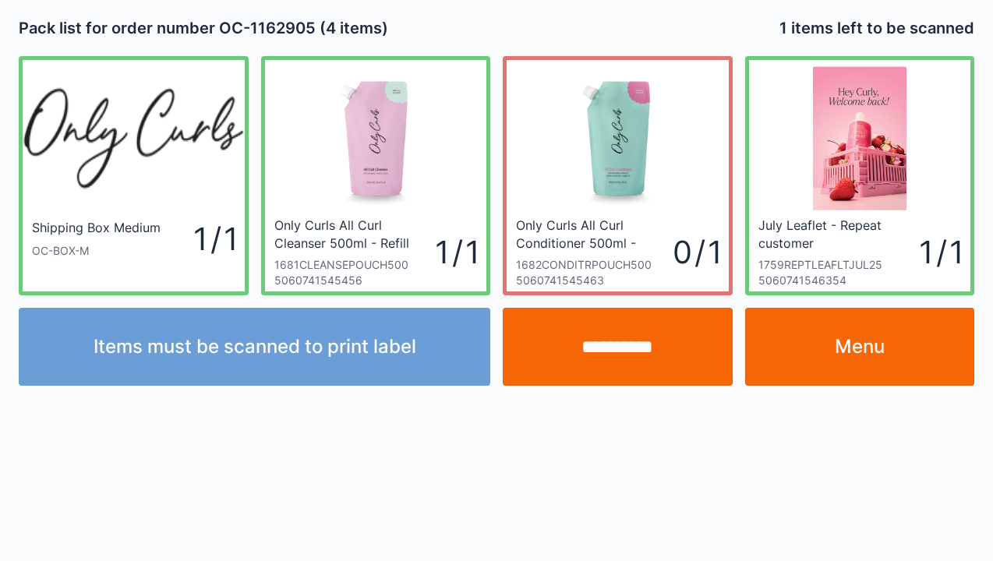
click at [606, 355] on input "**********" at bounding box center [618, 347] width 230 height 78
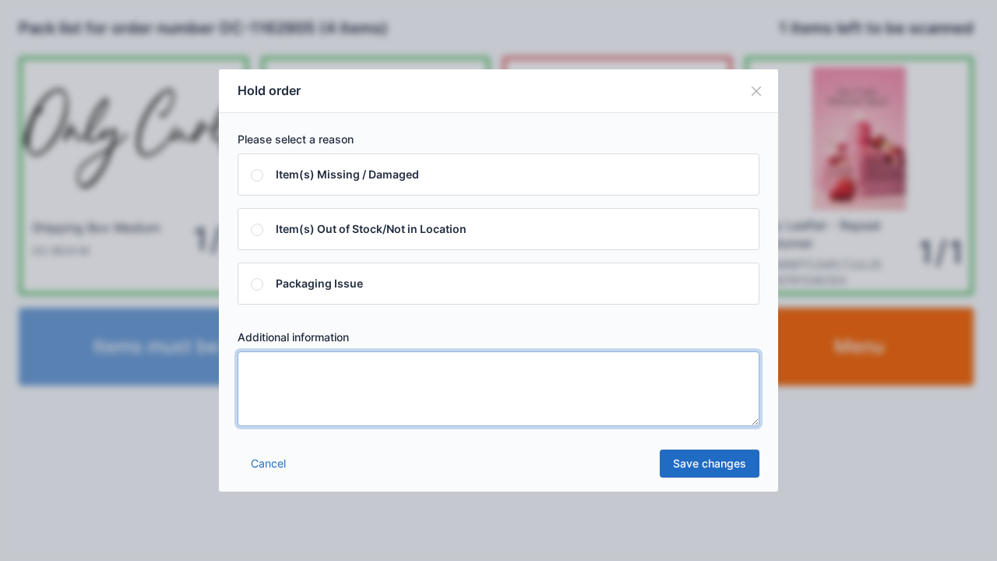
click at [277, 386] on textarea at bounding box center [499, 388] width 522 height 75
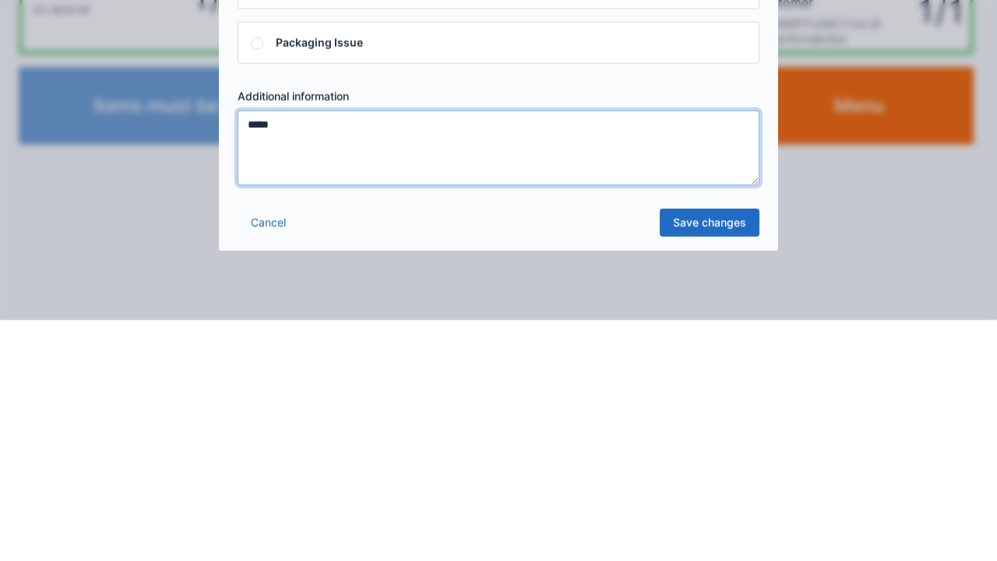
type textarea "*****"
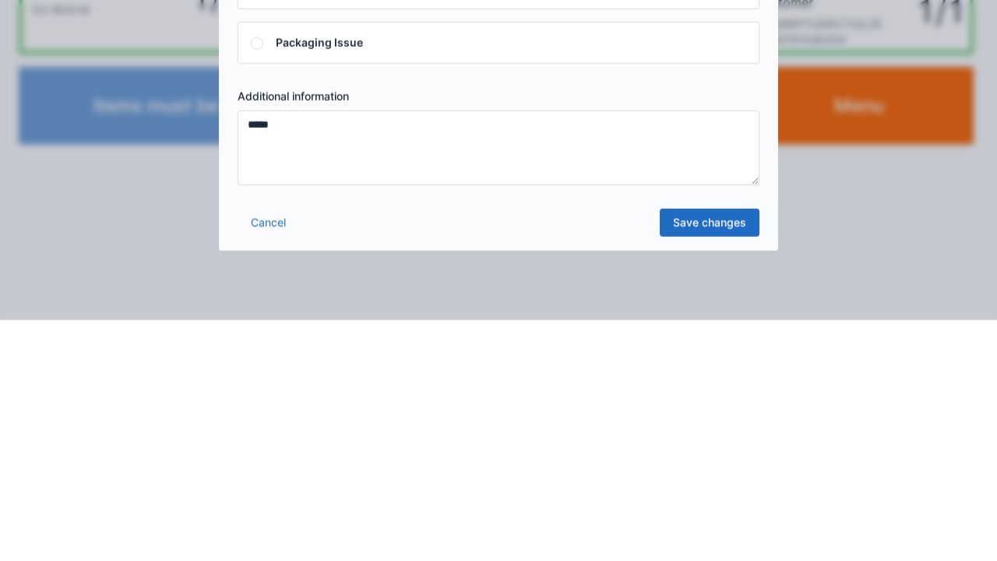
click at [719, 473] on link "Save changes" at bounding box center [710, 464] width 100 height 28
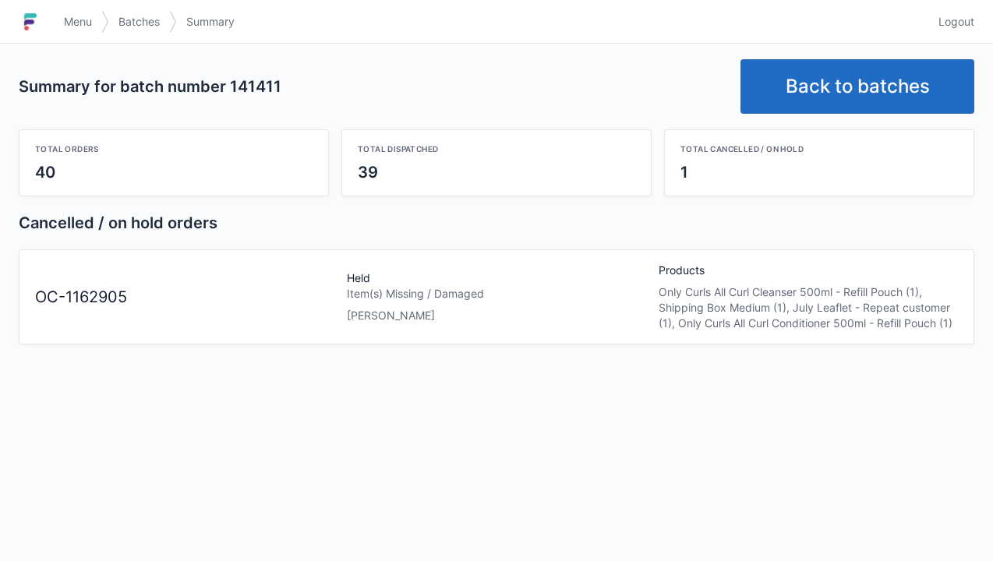
click at [80, 25] on span "Menu" at bounding box center [78, 22] width 28 height 16
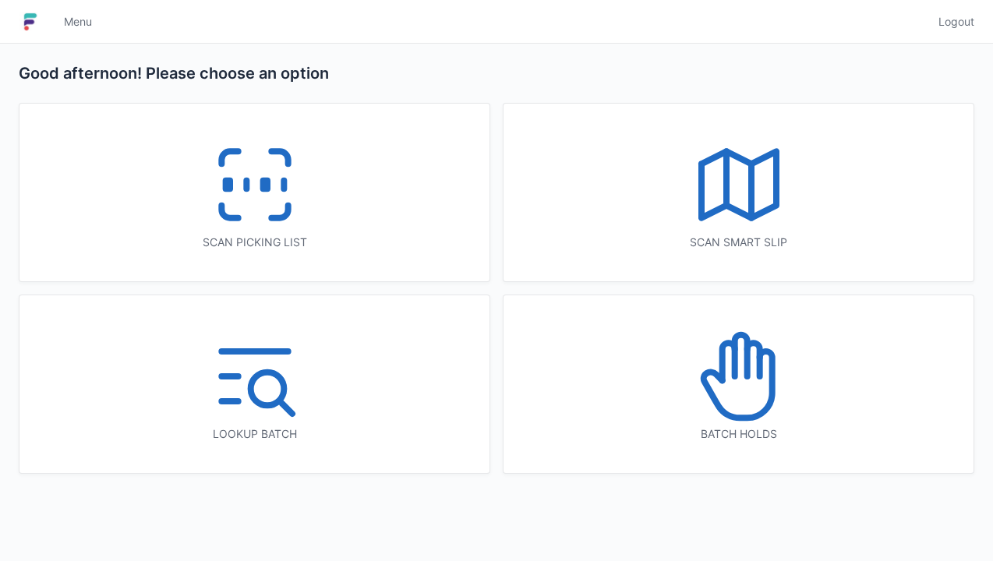
click at [733, 408] on icon at bounding box center [739, 376] width 100 height 100
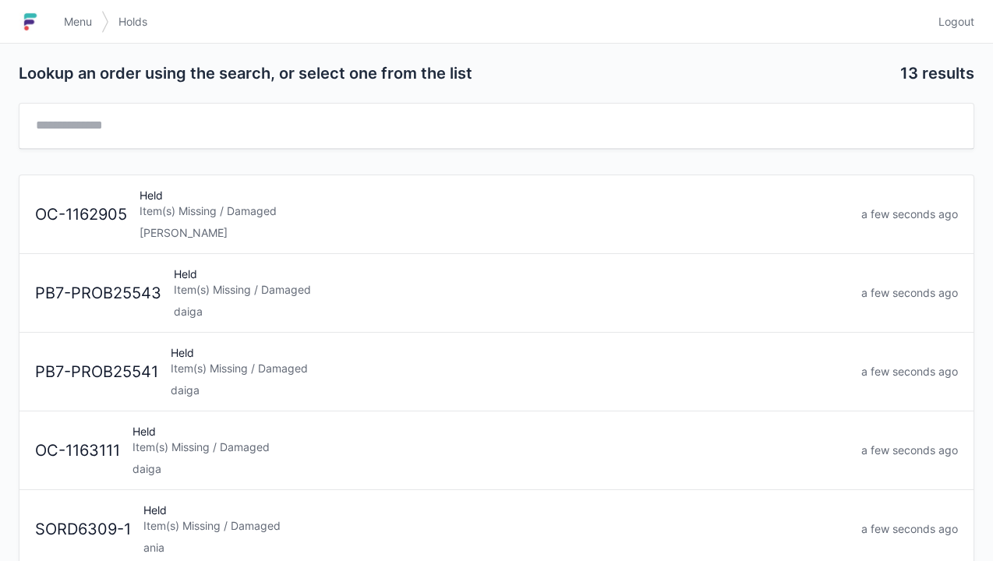
click at [223, 236] on div "Elena" at bounding box center [493, 233] width 709 height 16
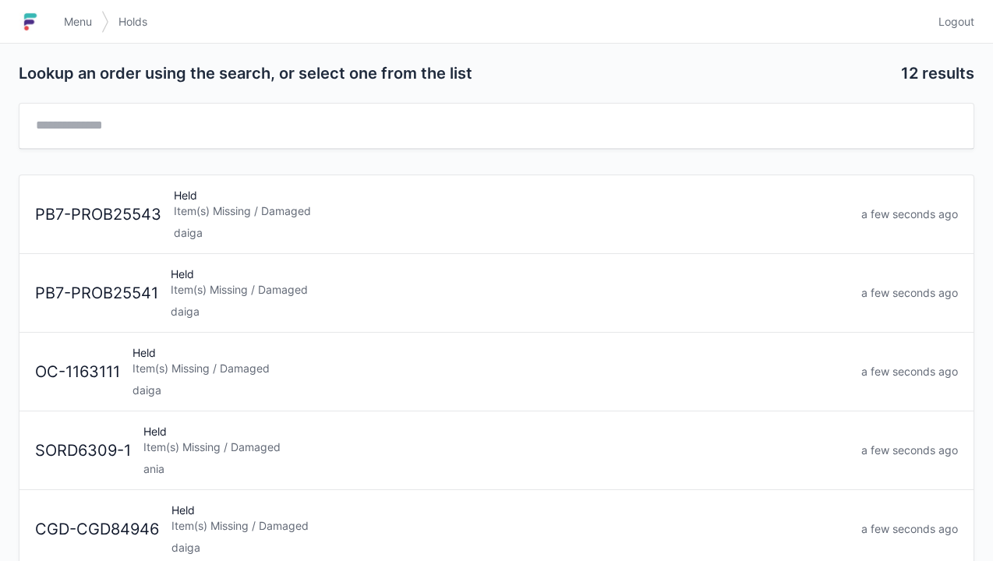
click at [79, 25] on span "Menu" at bounding box center [78, 22] width 28 height 16
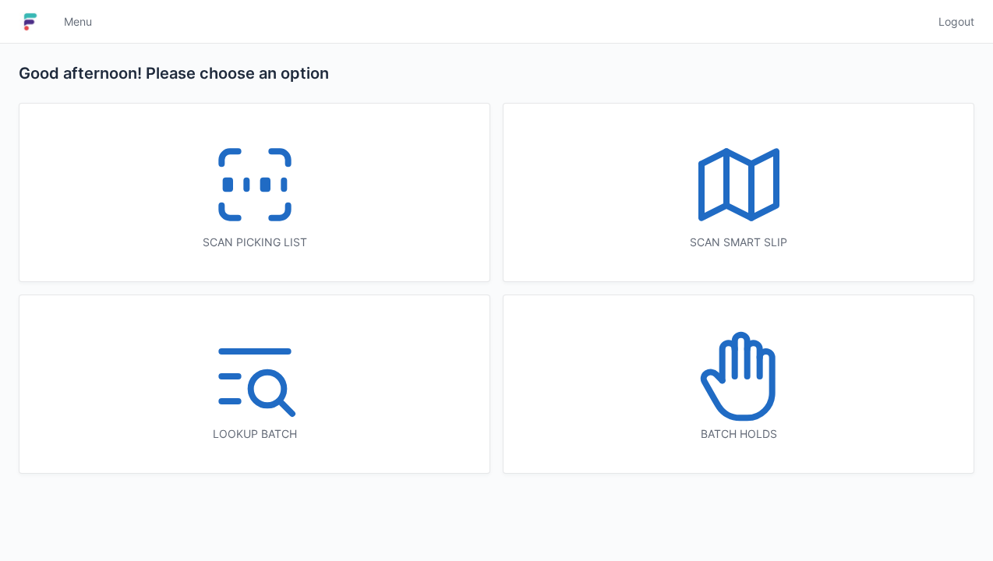
click at [266, 189] on rect at bounding box center [265, 185] width 4 height 9
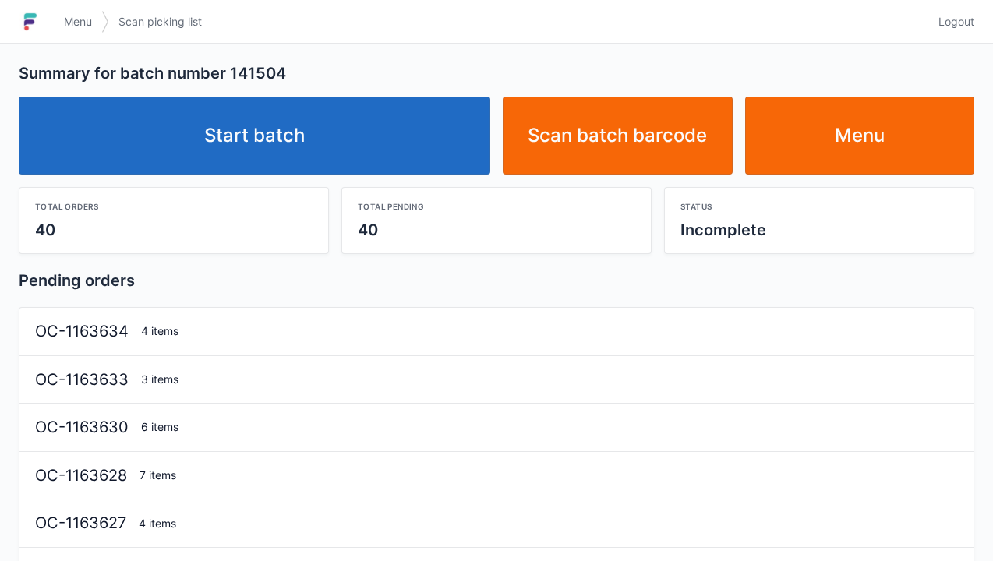
click at [297, 131] on link "Start batch" at bounding box center [254, 136] width 471 height 78
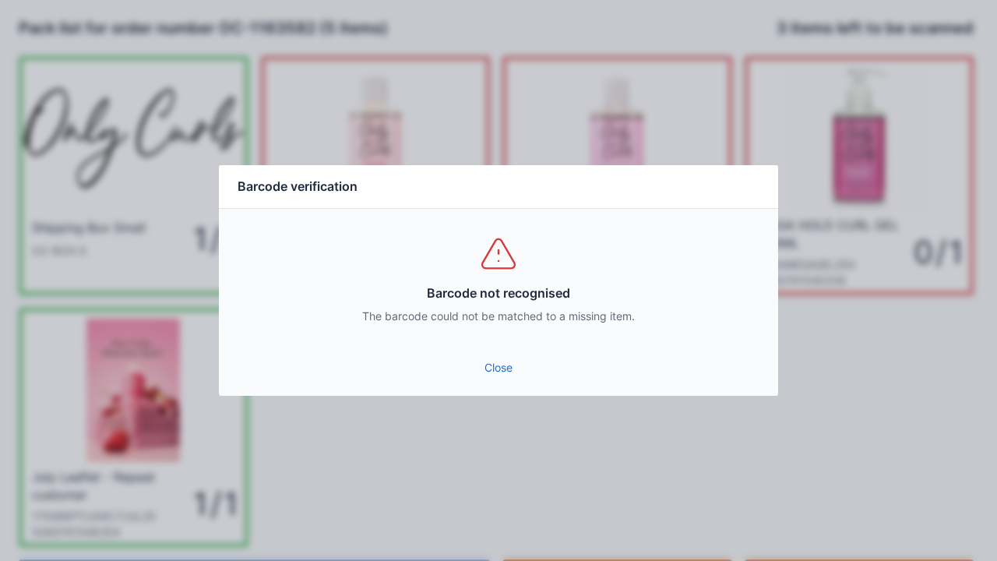
click at [492, 362] on link "Close" at bounding box center [498, 368] width 534 height 28
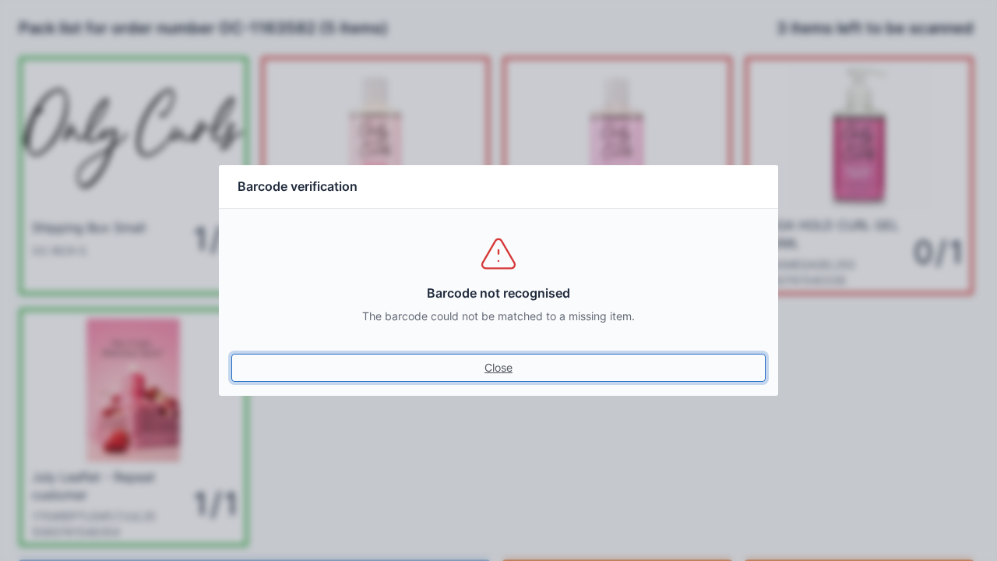
click at [503, 375] on link "Close" at bounding box center [498, 368] width 534 height 28
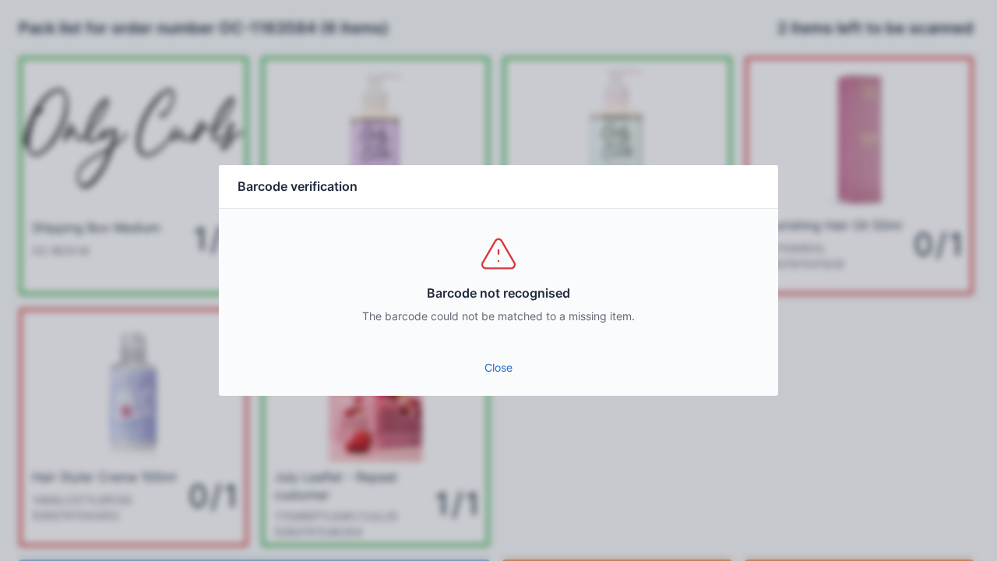
click at [520, 364] on link "Close" at bounding box center [498, 368] width 534 height 28
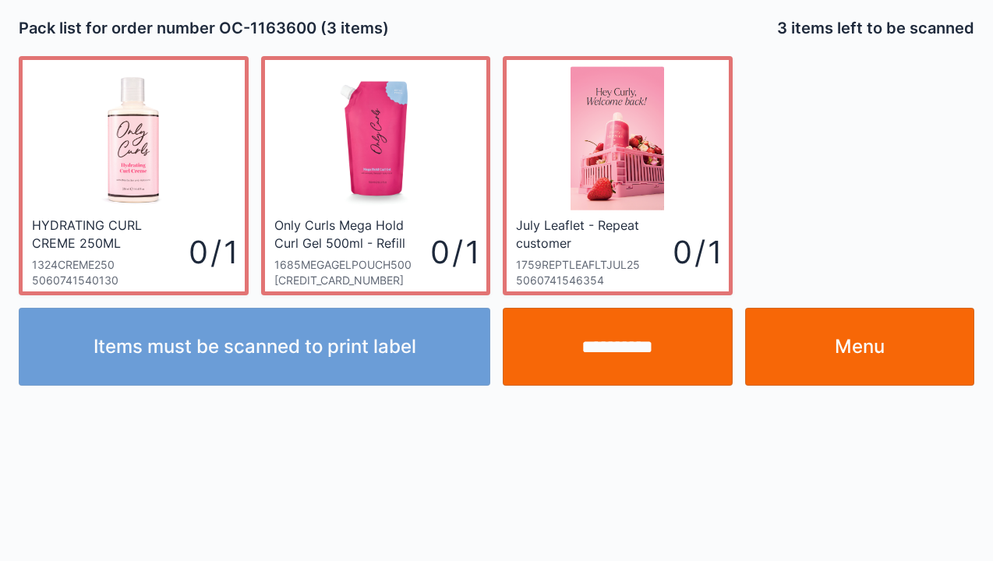
click at [862, 364] on link "Menu" at bounding box center [860, 347] width 230 height 78
